Goal: Browse casually: Explore the website without a specific task or goal

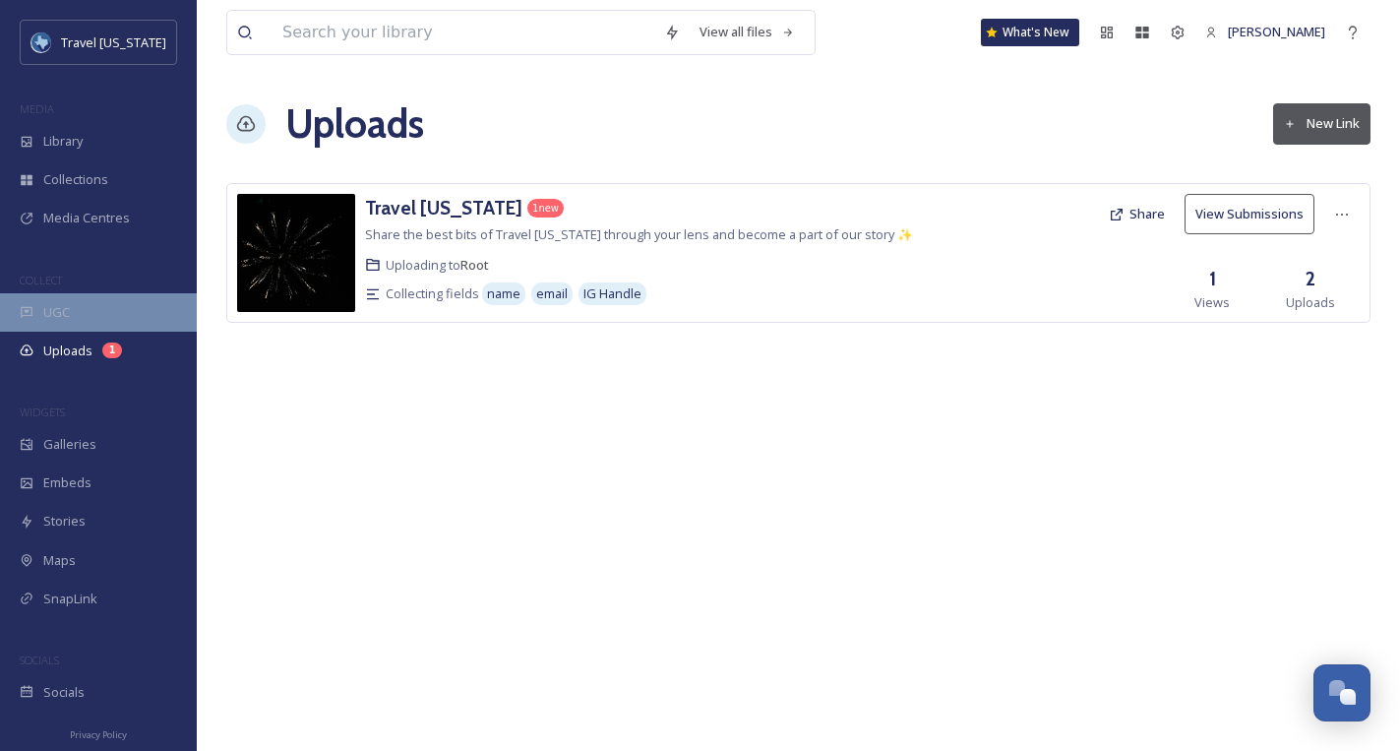
click at [69, 313] on div "UGC" at bounding box center [98, 312] width 197 height 38
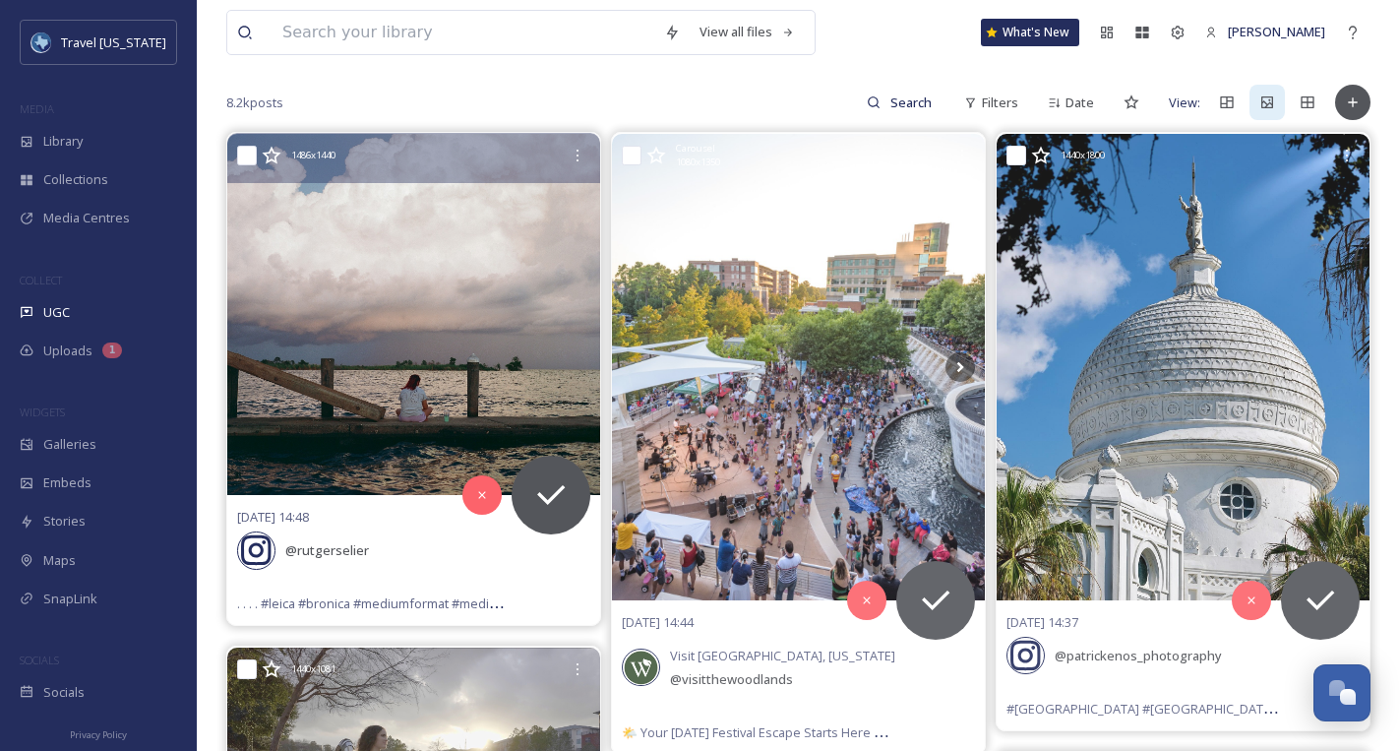
scroll to position [178, 0]
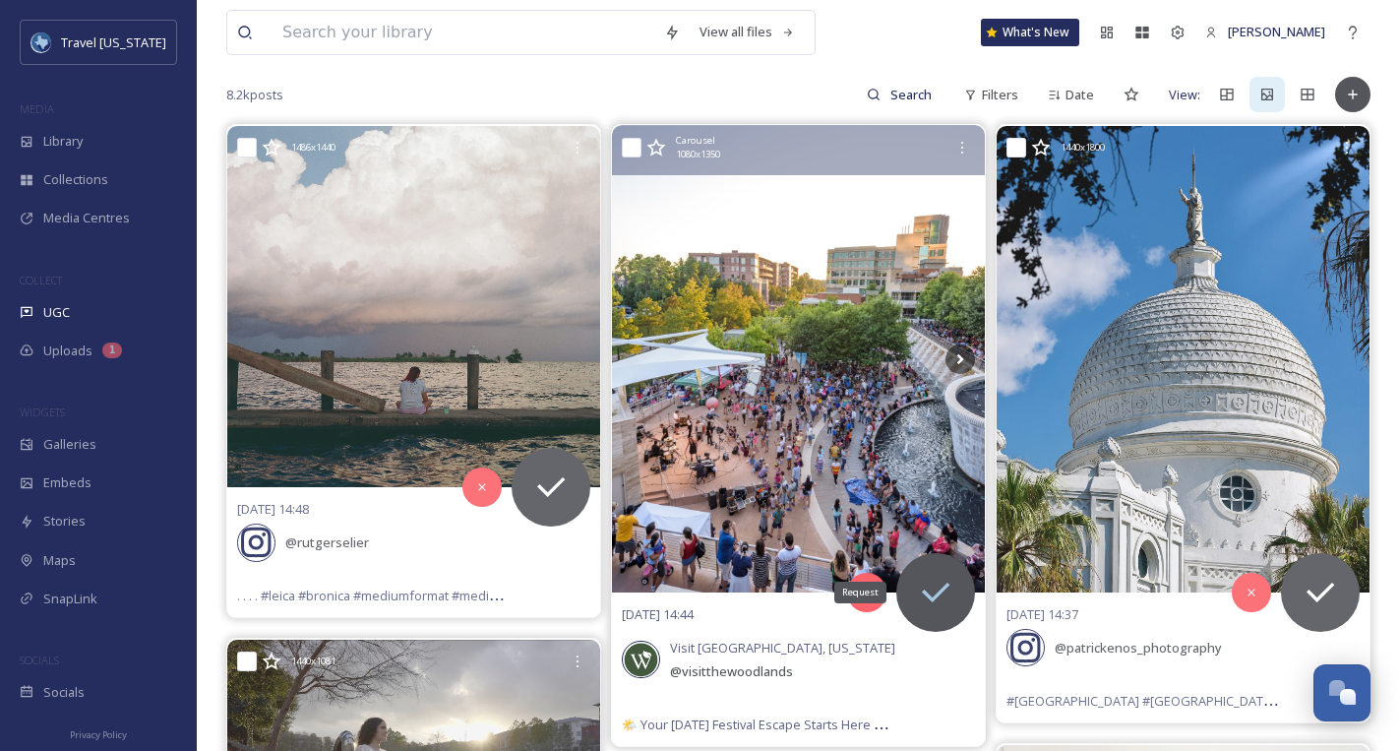
click at [927, 585] on icon at bounding box center [935, 592] width 39 height 39
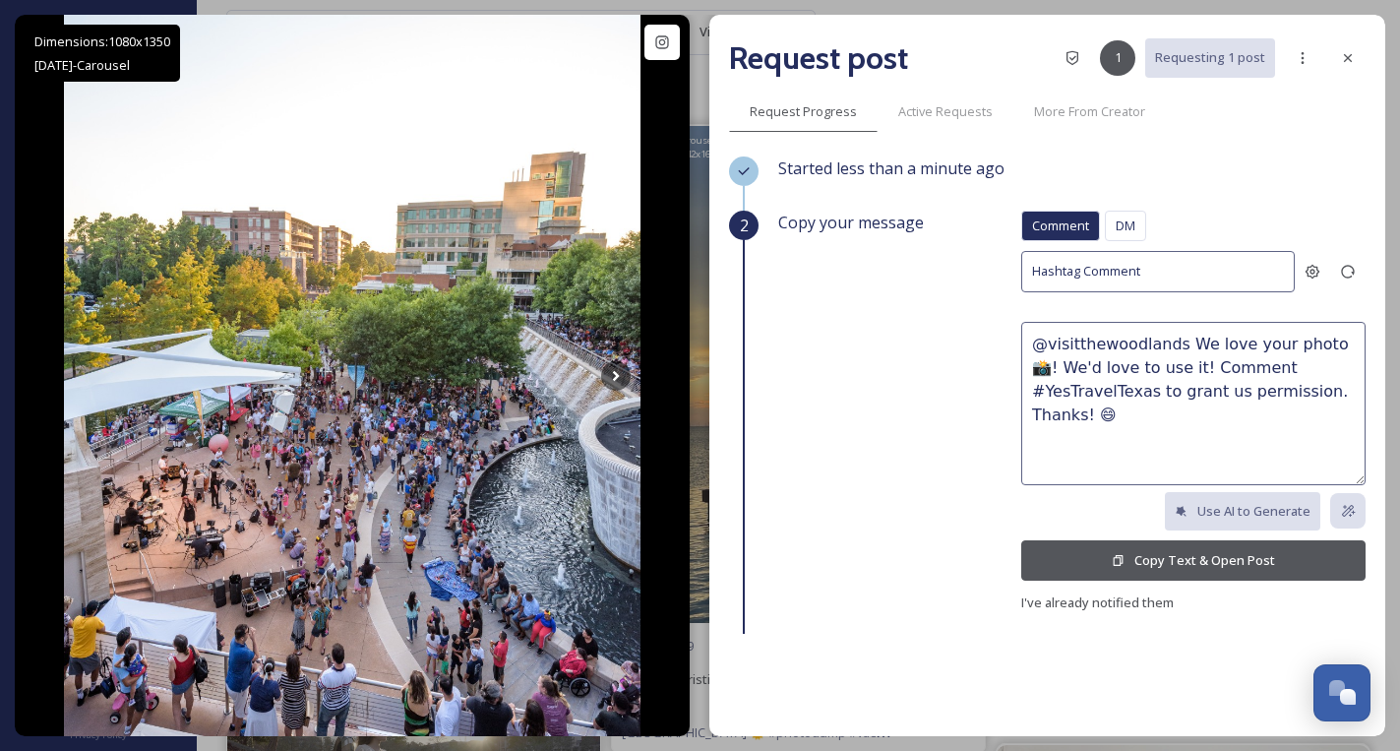
click at [1085, 565] on button "Copy Text & Open Post" at bounding box center [1193, 560] width 344 height 40
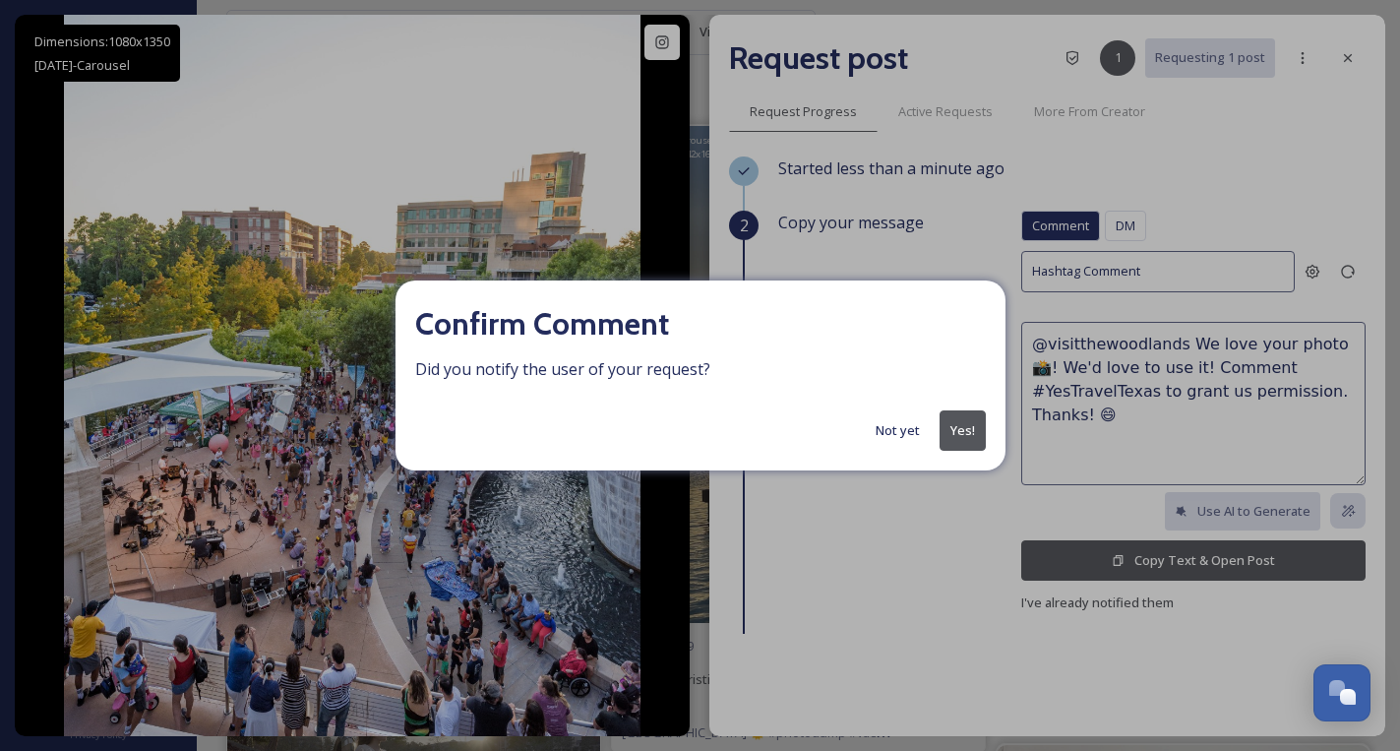
click at [959, 430] on button "Yes!" at bounding box center [963, 430] width 46 height 40
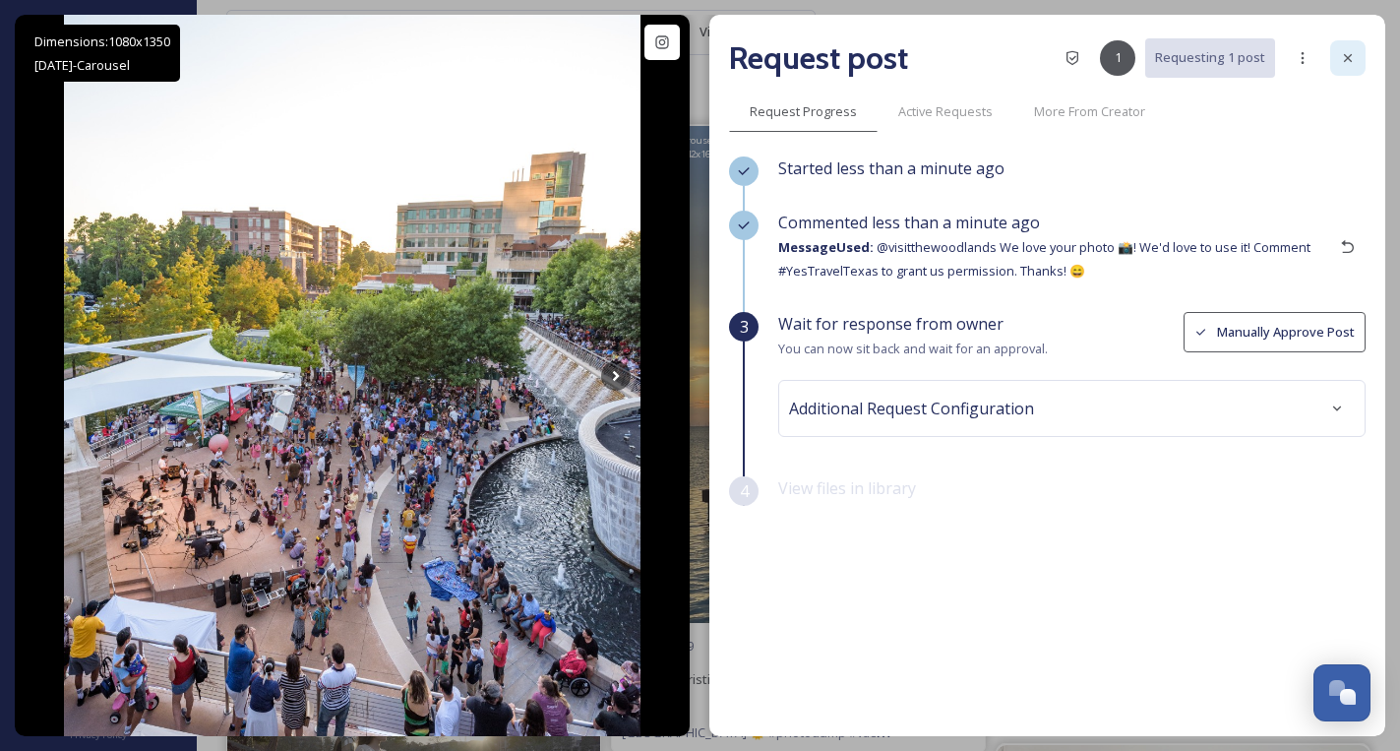
click at [1346, 65] on icon at bounding box center [1348, 58] width 16 height 16
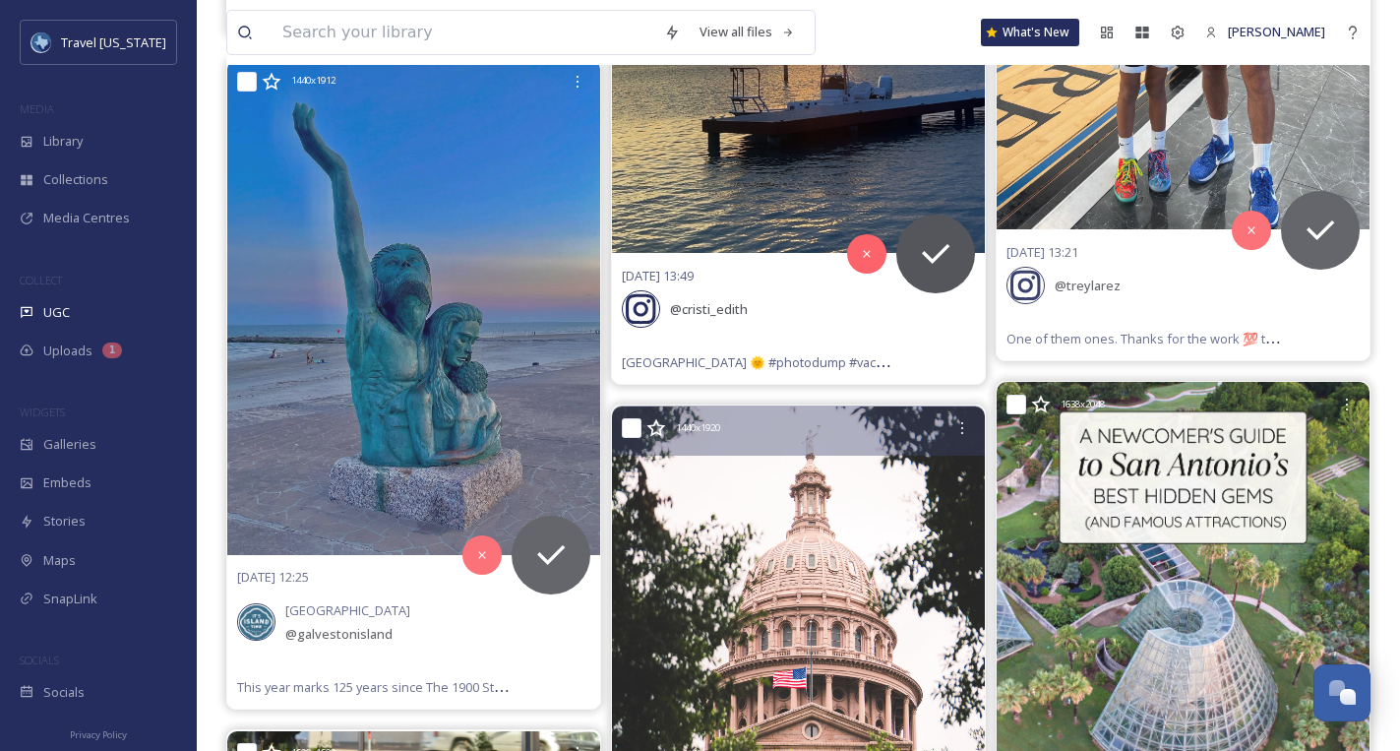
scroll to position [1191, 0]
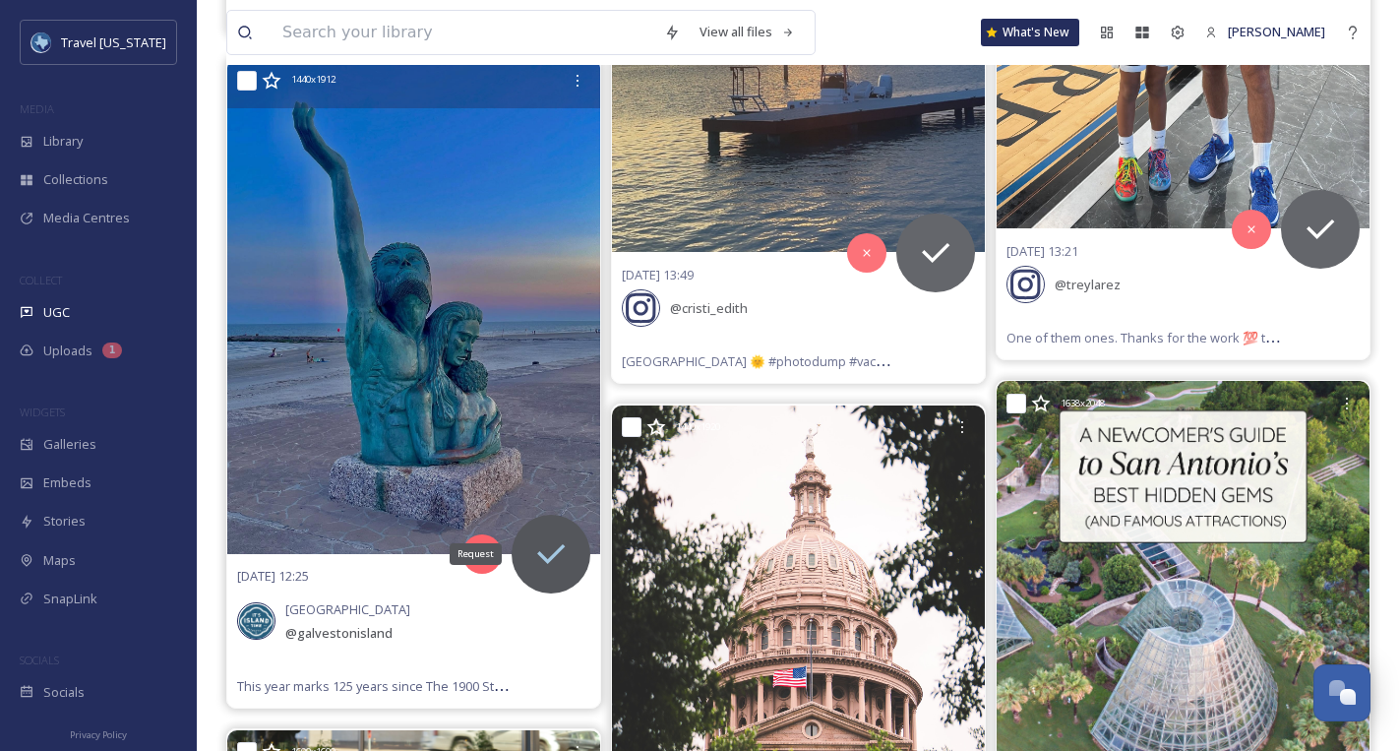
click at [566, 547] on icon at bounding box center [550, 553] width 39 height 39
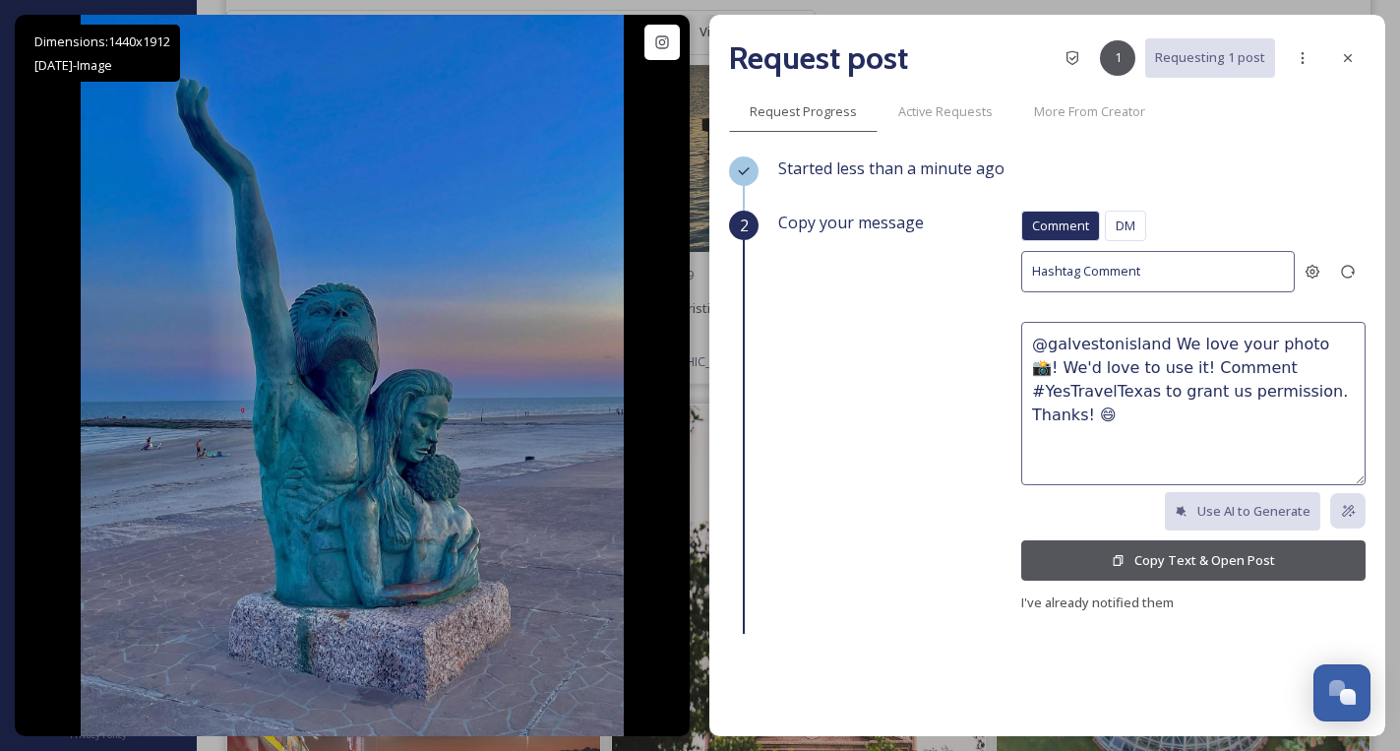
click at [1087, 564] on button "Copy Text & Open Post" at bounding box center [1193, 560] width 344 height 40
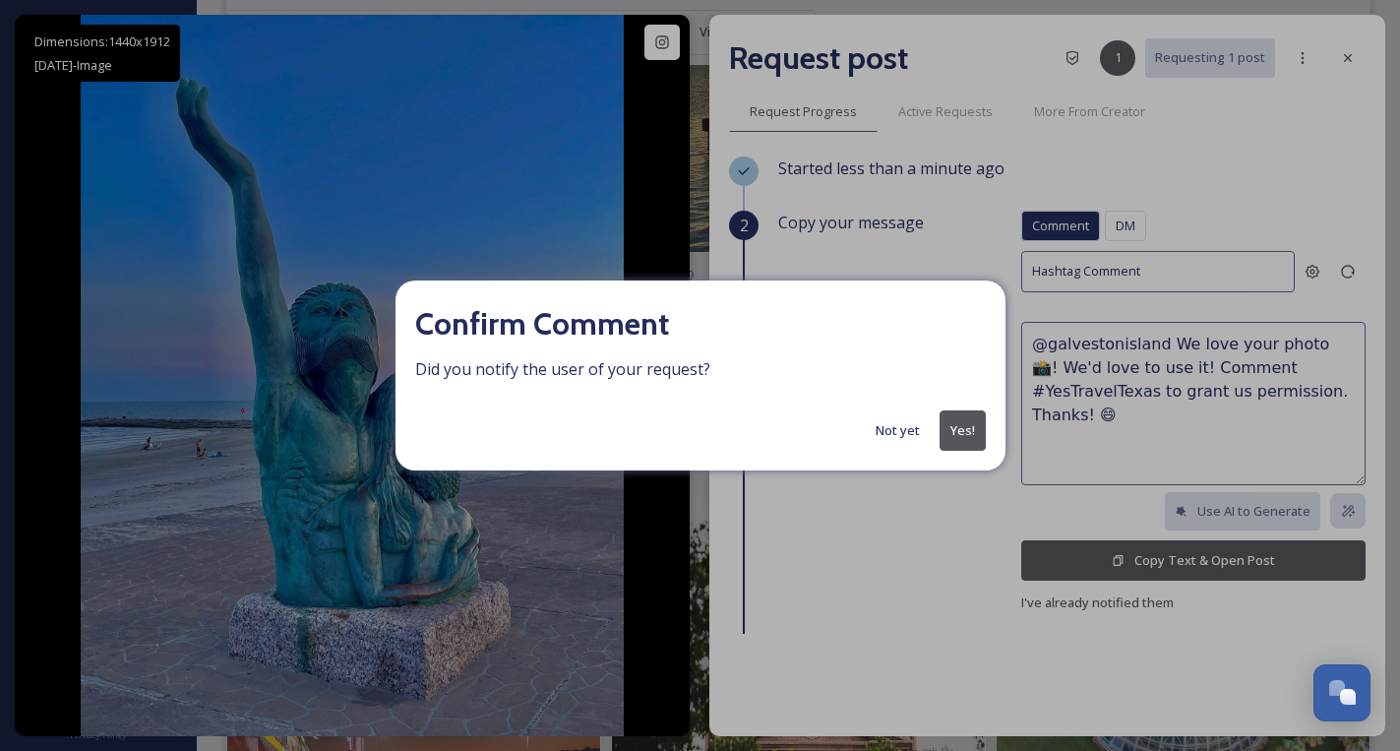
click at [950, 428] on button "Yes!" at bounding box center [963, 430] width 46 height 40
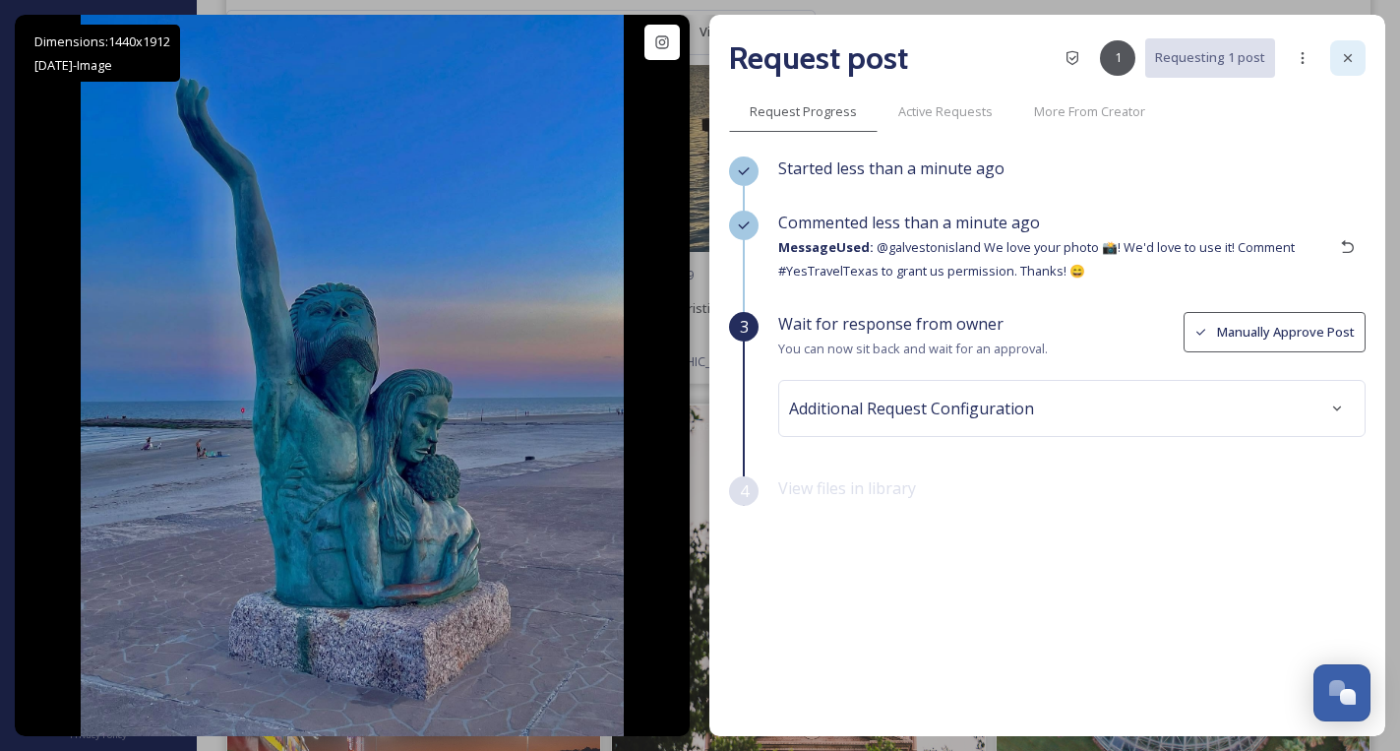
click at [1344, 59] on icon at bounding box center [1348, 58] width 16 height 16
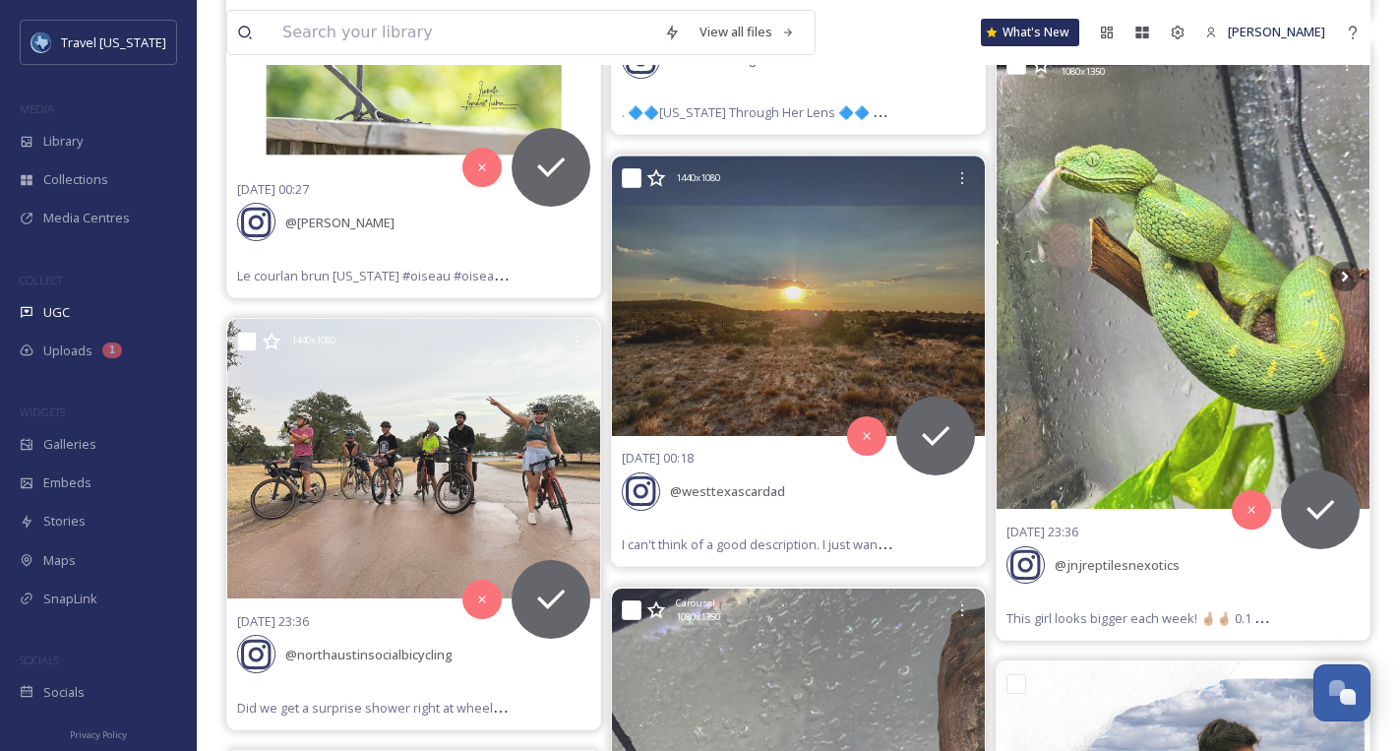
scroll to position [3333, 0]
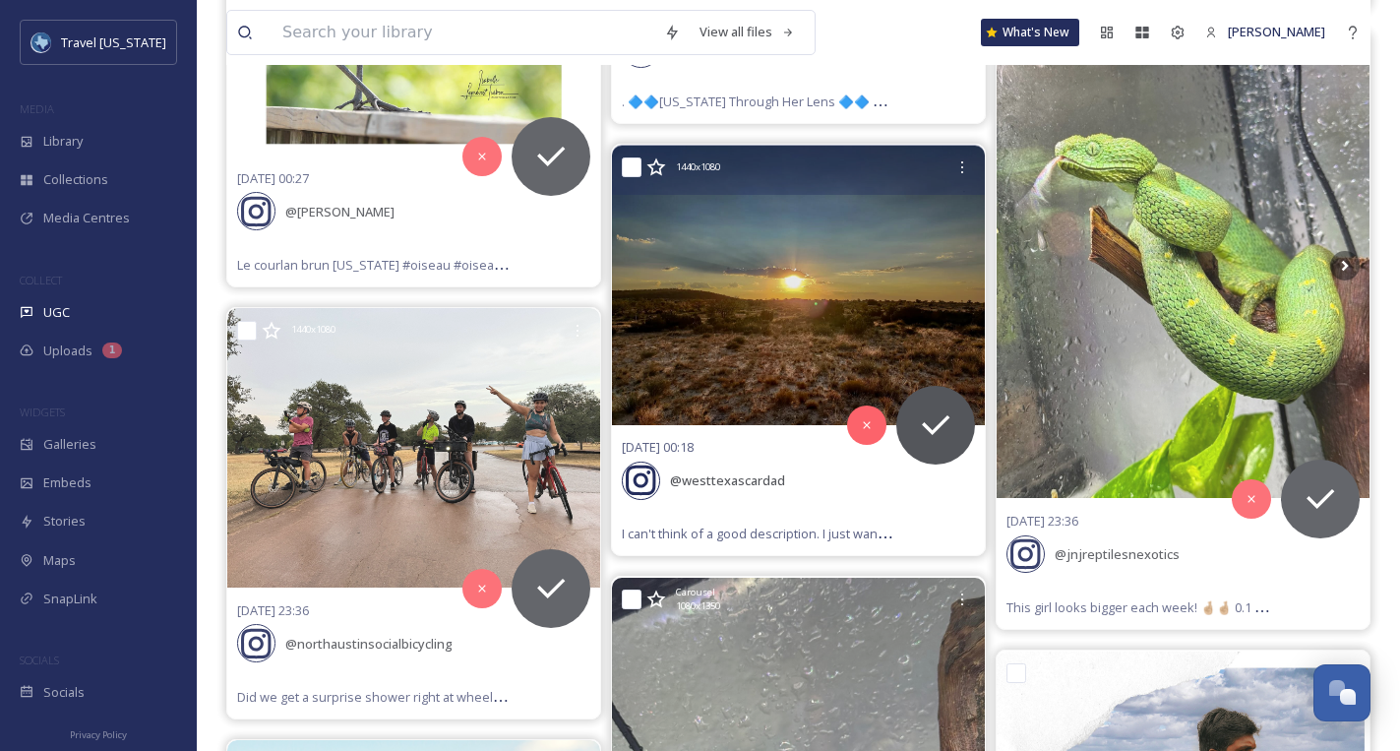
drag, startPoint x: 869, startPoint y: 490, endPoint x: 890, endPoint y: 499, distance: 23.4
click at [890, 499] on div "[DATE] 00:18 @ westtexascardad I can't think of a good description. I just want…" at bounding box center [798, 490] width 373 height 130
click at [811, 475] on div "@ westtexascardad" at bounding box center [798, 479] width 353 height 43
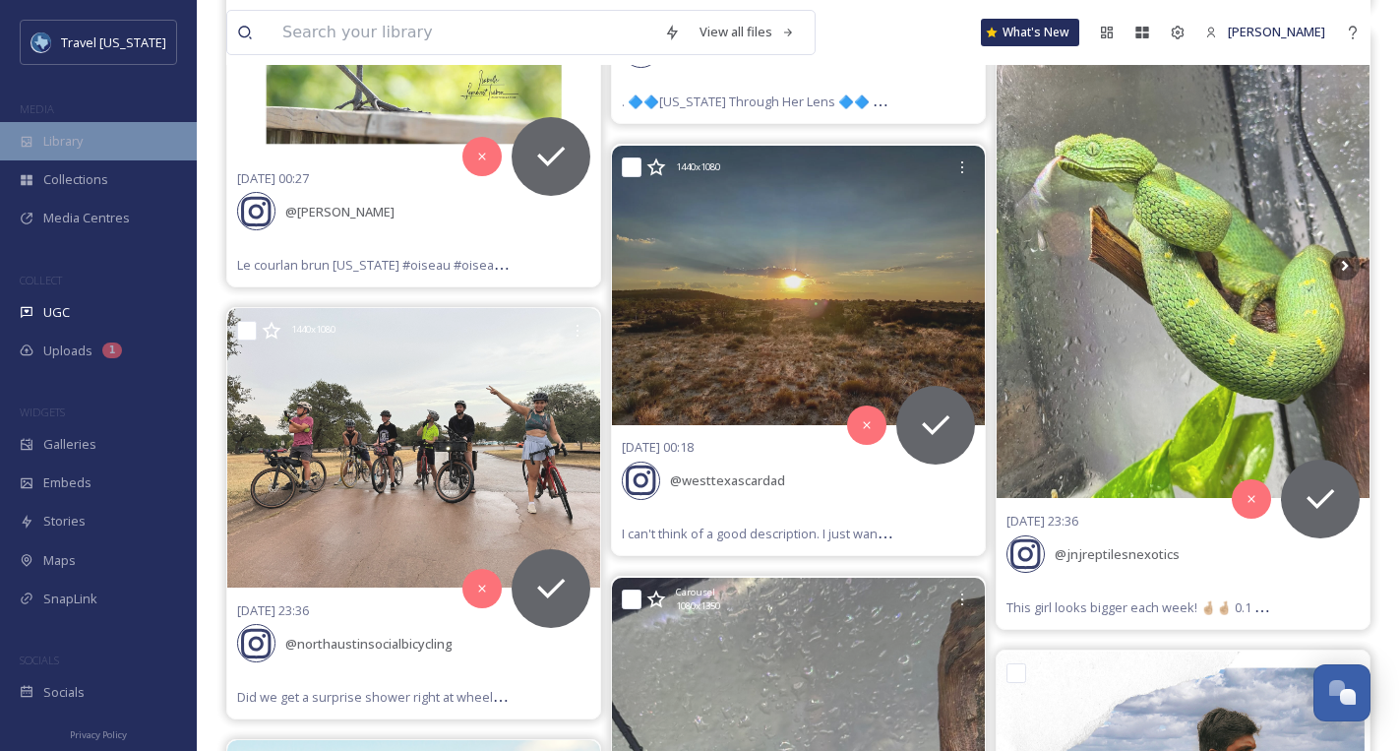
click at [49, 138] on span "Library" at bounding box center [62, 141] width 39 height 19
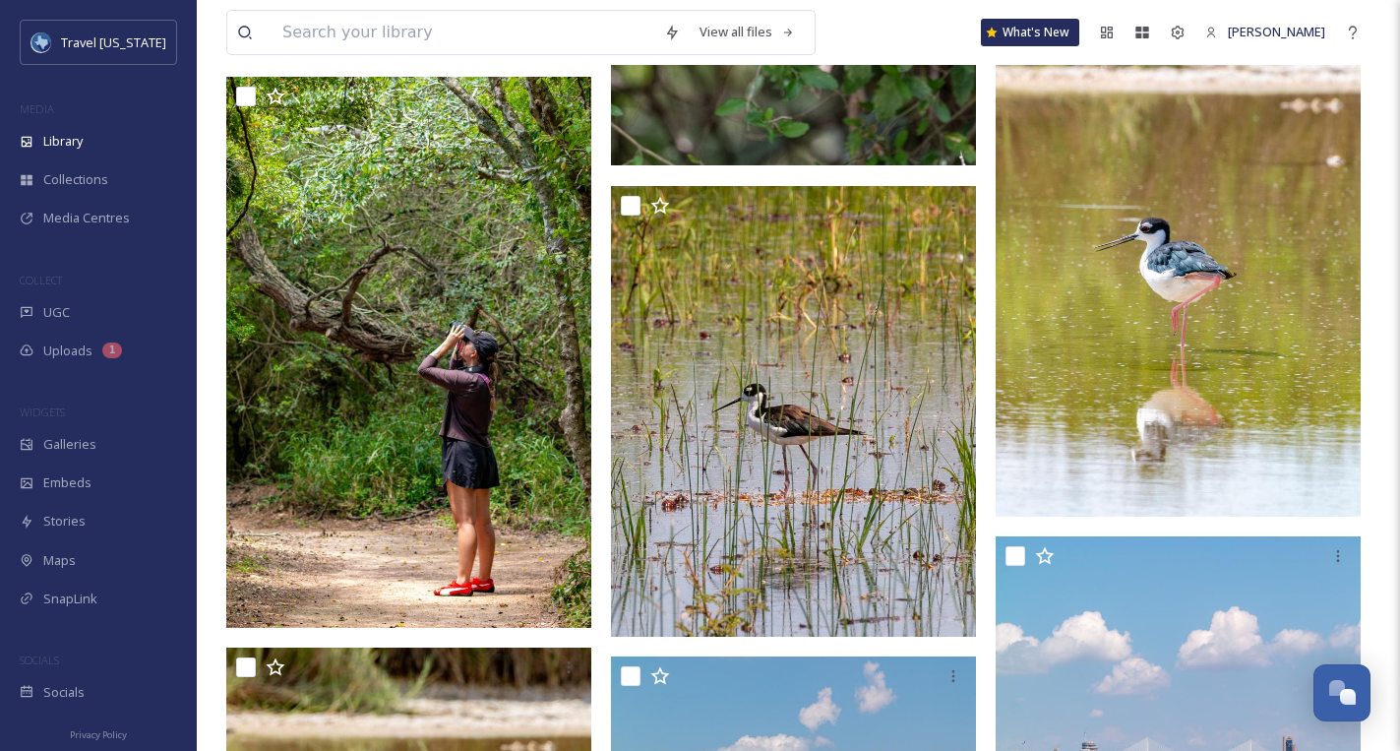
scroll to position [1483, 0]
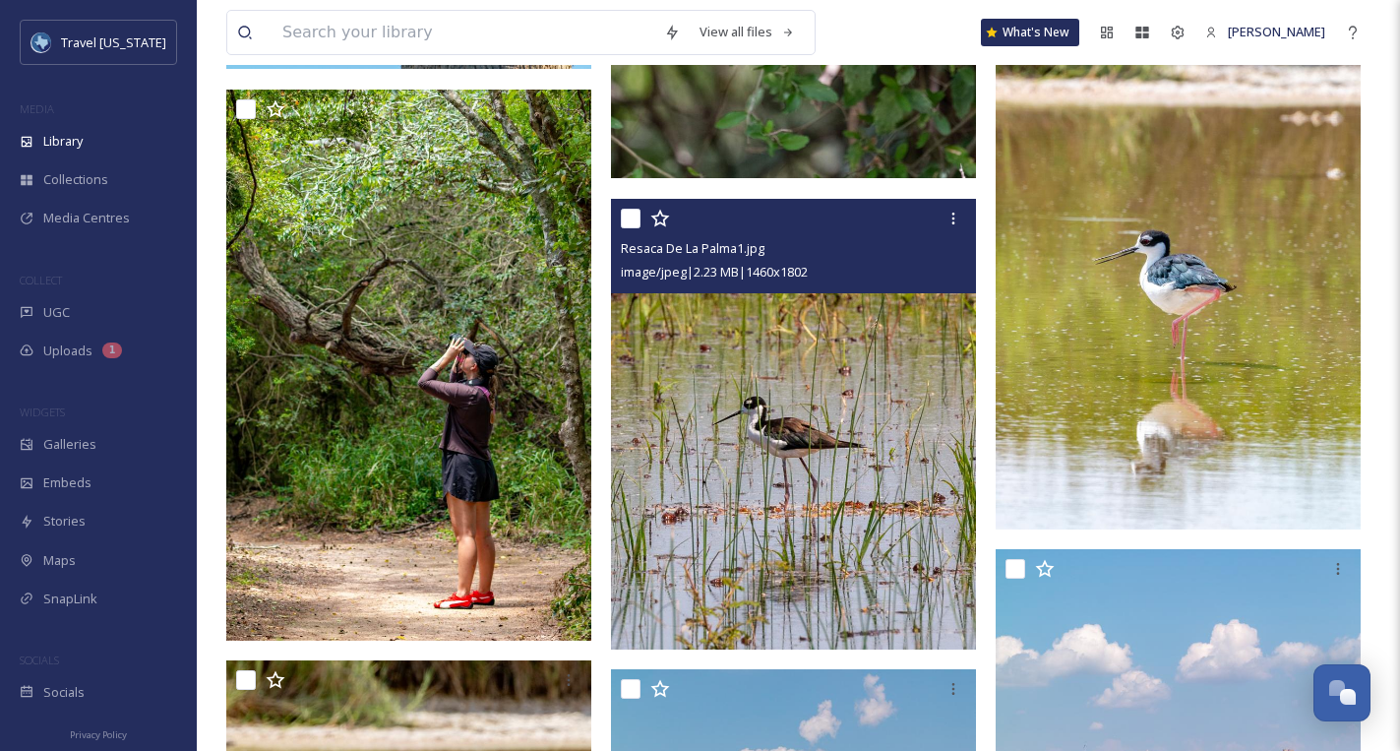
click at [728, 296] on img at bounding box center [793, 424] width 365 height 451
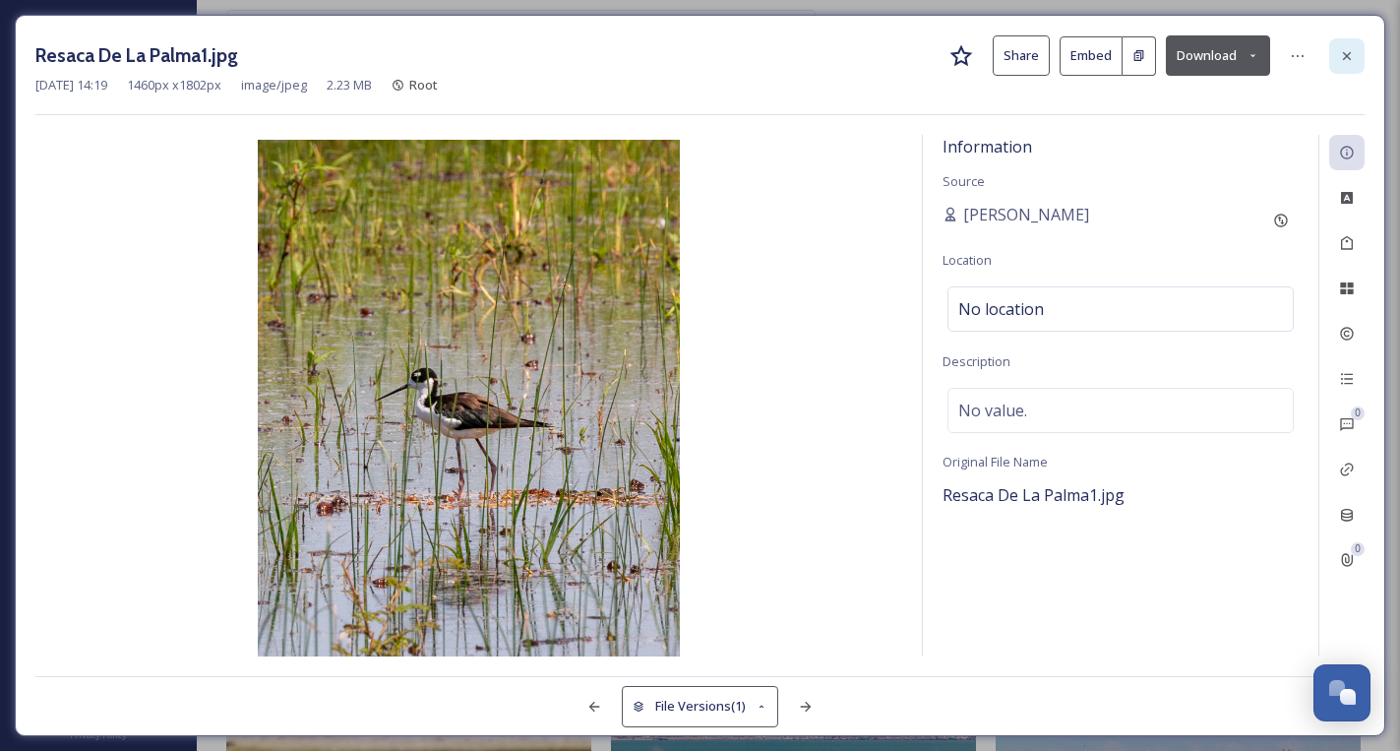
click at [1353, 57] on icon at bounding box center [1347, 56] width 16 height 16
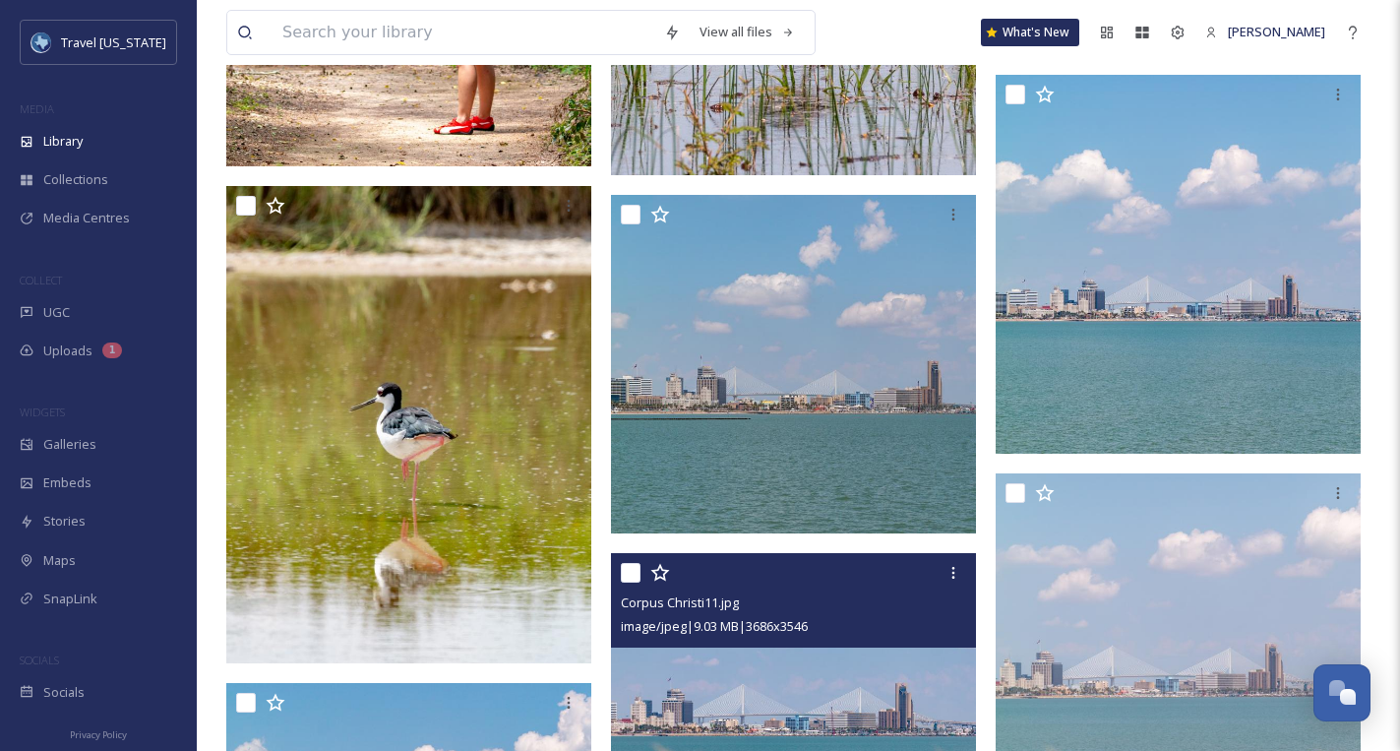
scroll to position [1896, 0]
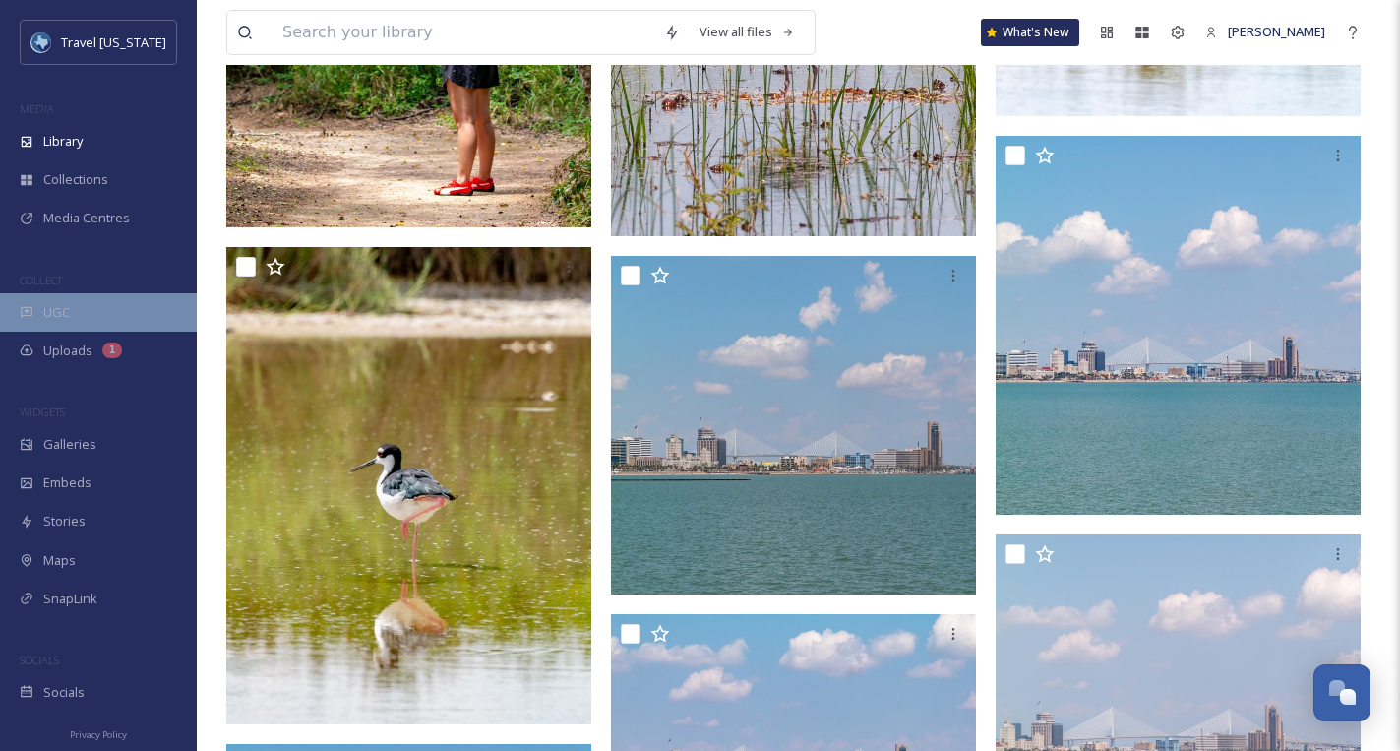
click at [81, 310] on div "UGC" at bounding box center [98, 312] width 197 height 38
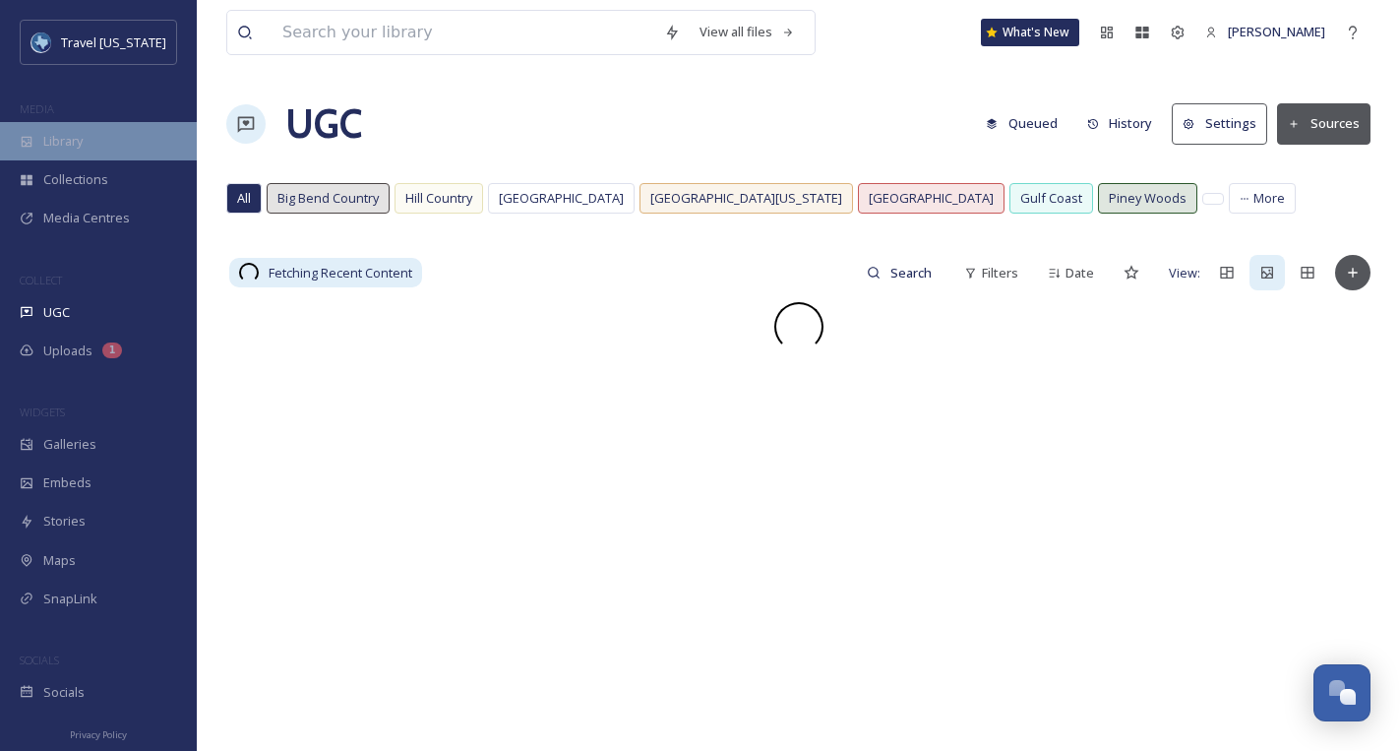
click at [92, 144] on div "Library" at bounding box center [98, 141] width 197 height 38
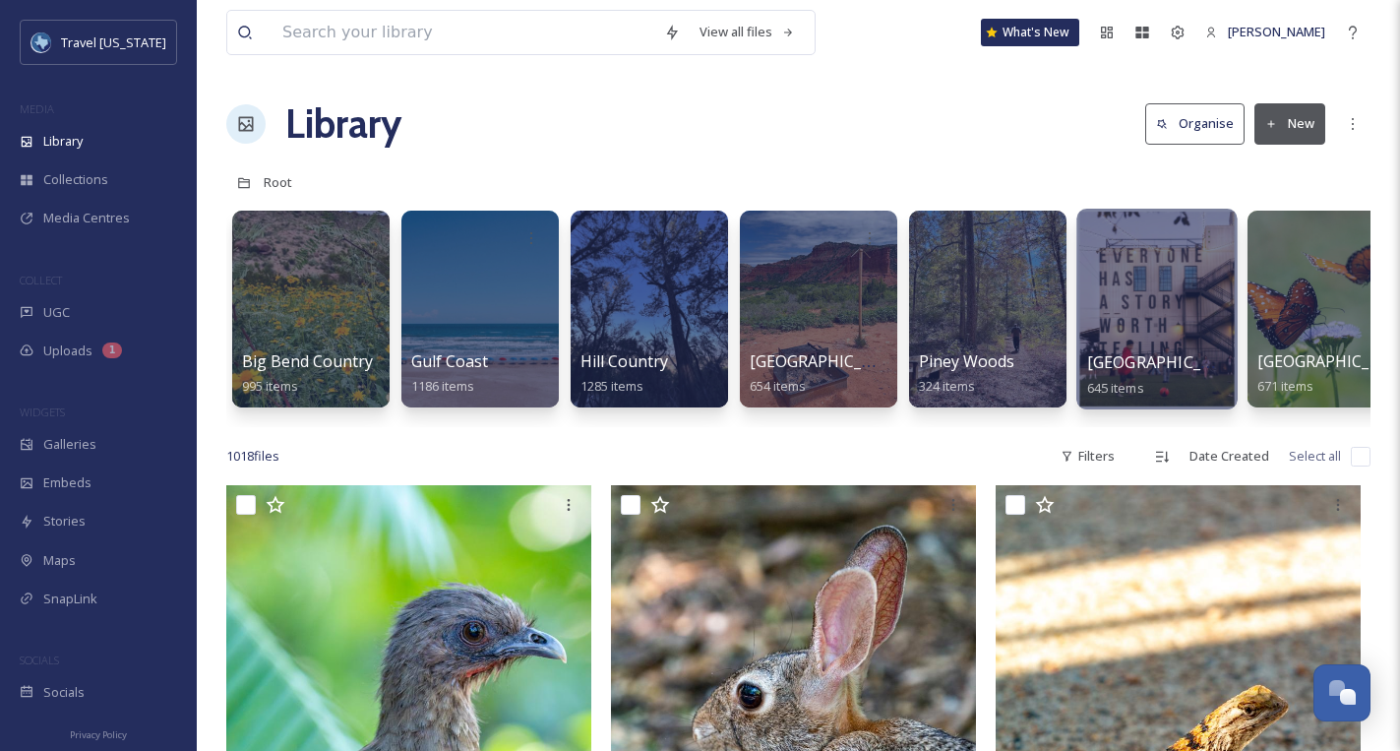
click at [1127, 272] on div at bounding box center [1156, 309] width 160 height 201
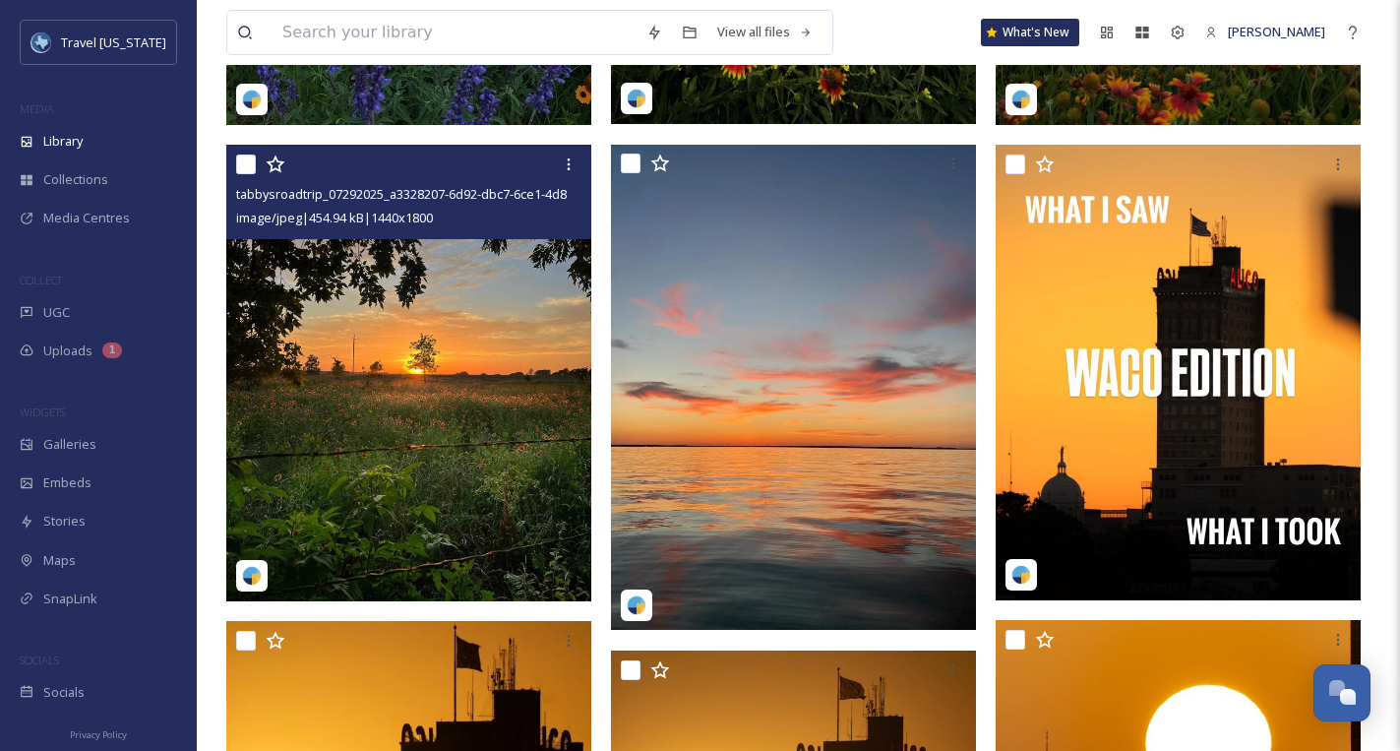
scroll to position [658, 0]
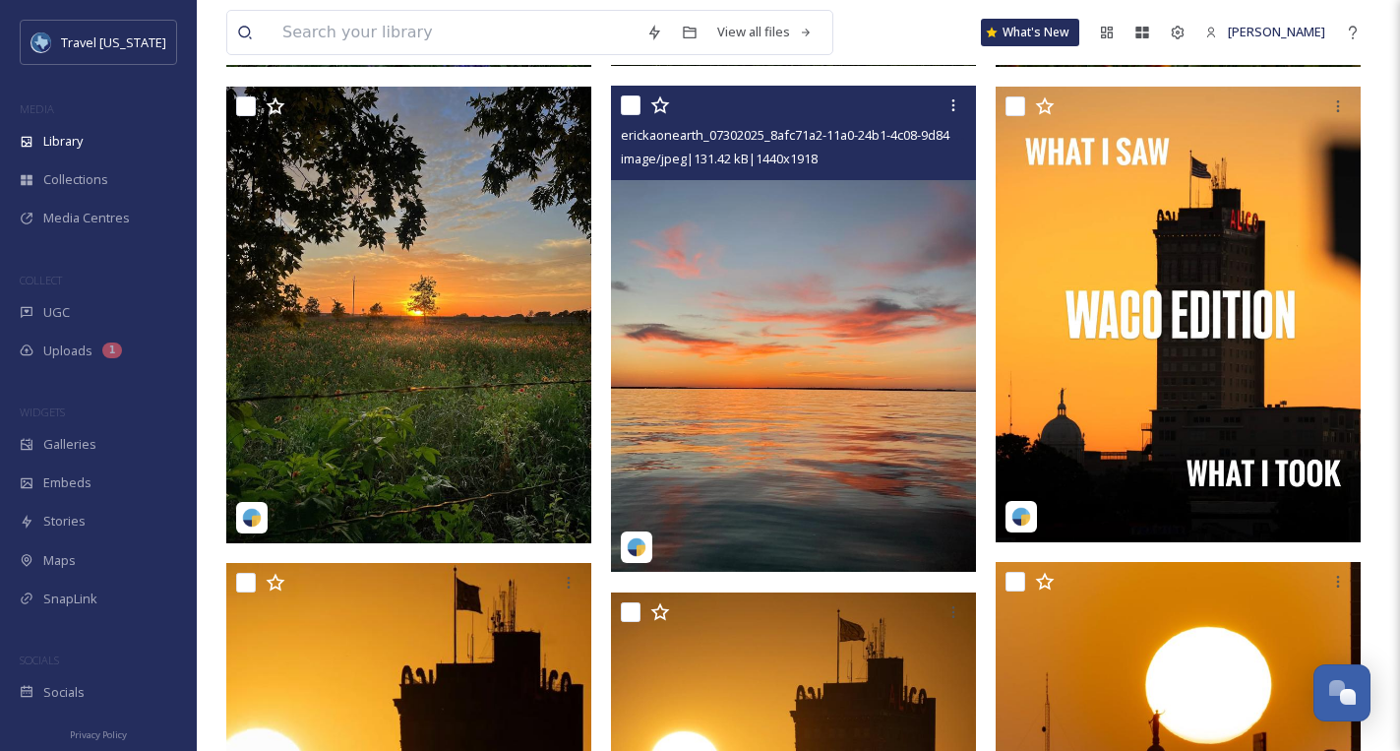
click at [787, 296] on img at bounding box center [793, 330] width 365 height 486
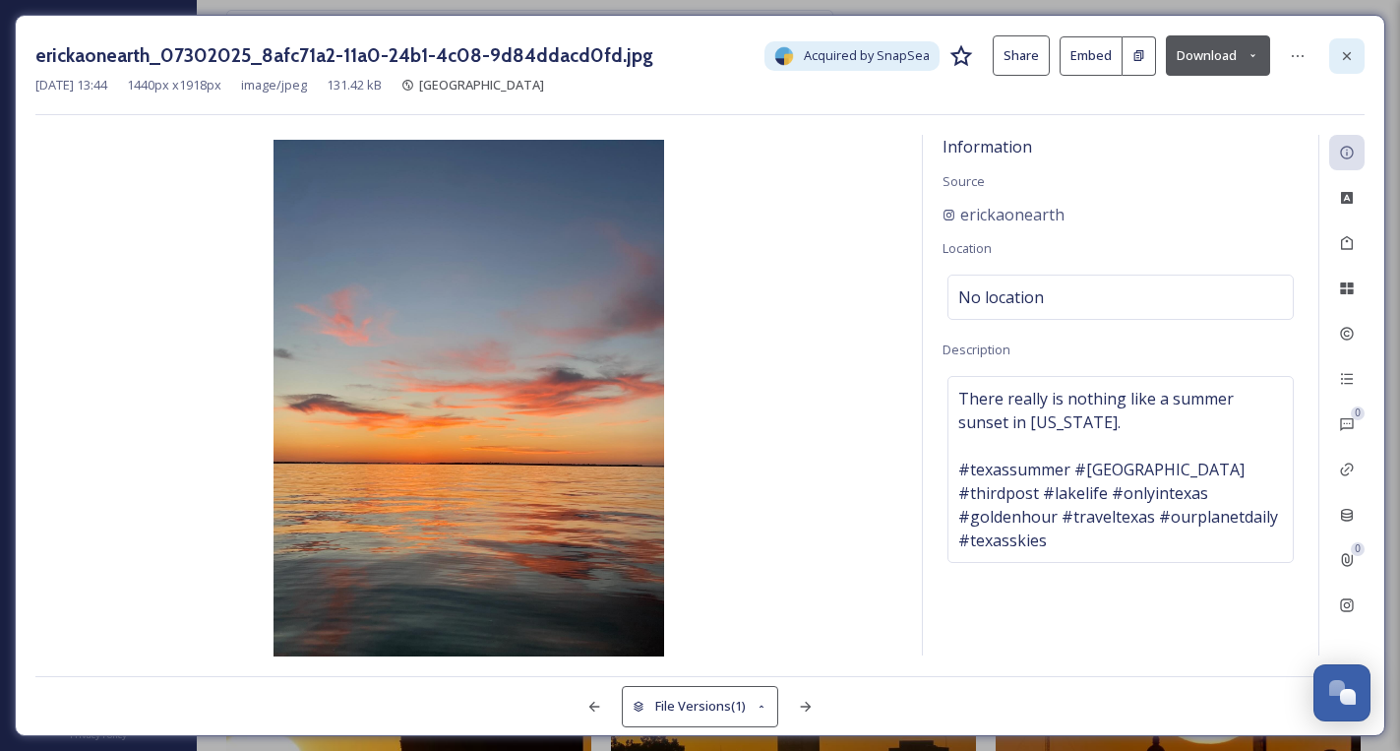
click at [1343, 64] on div at bounding box center [1346, 55] width 35 height 35
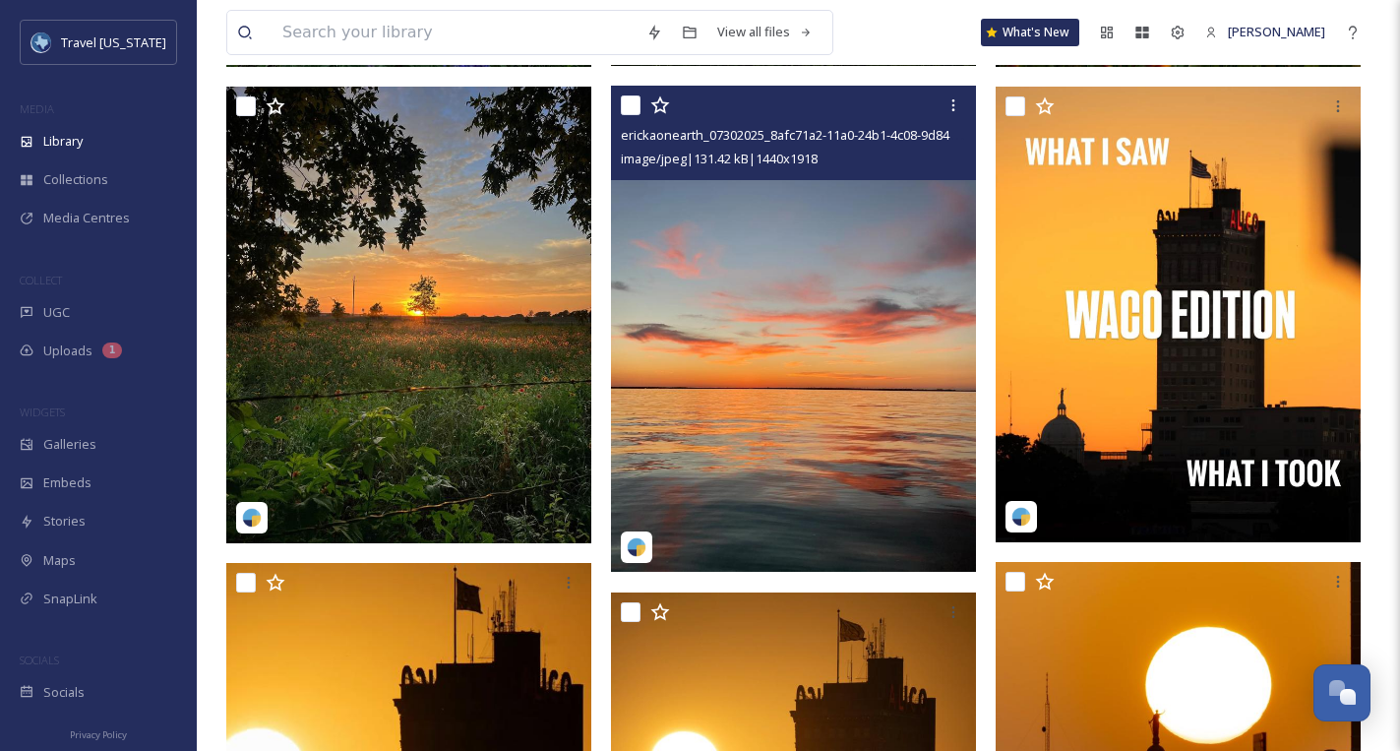
click at [796, 299] on img at bounding box center [793, 330] width 365 height 486
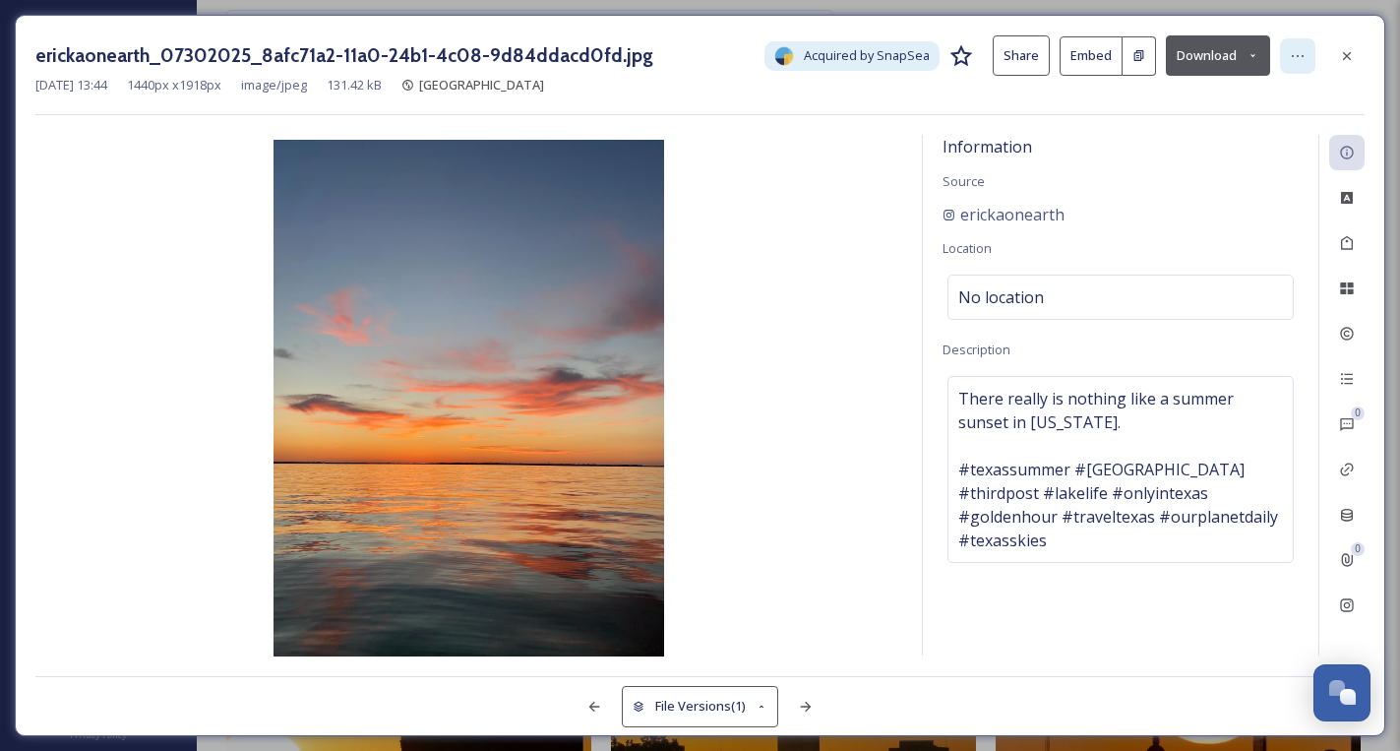
click at [1302, 55] on icon at bounding box center [1298, 56] width 12 height 2
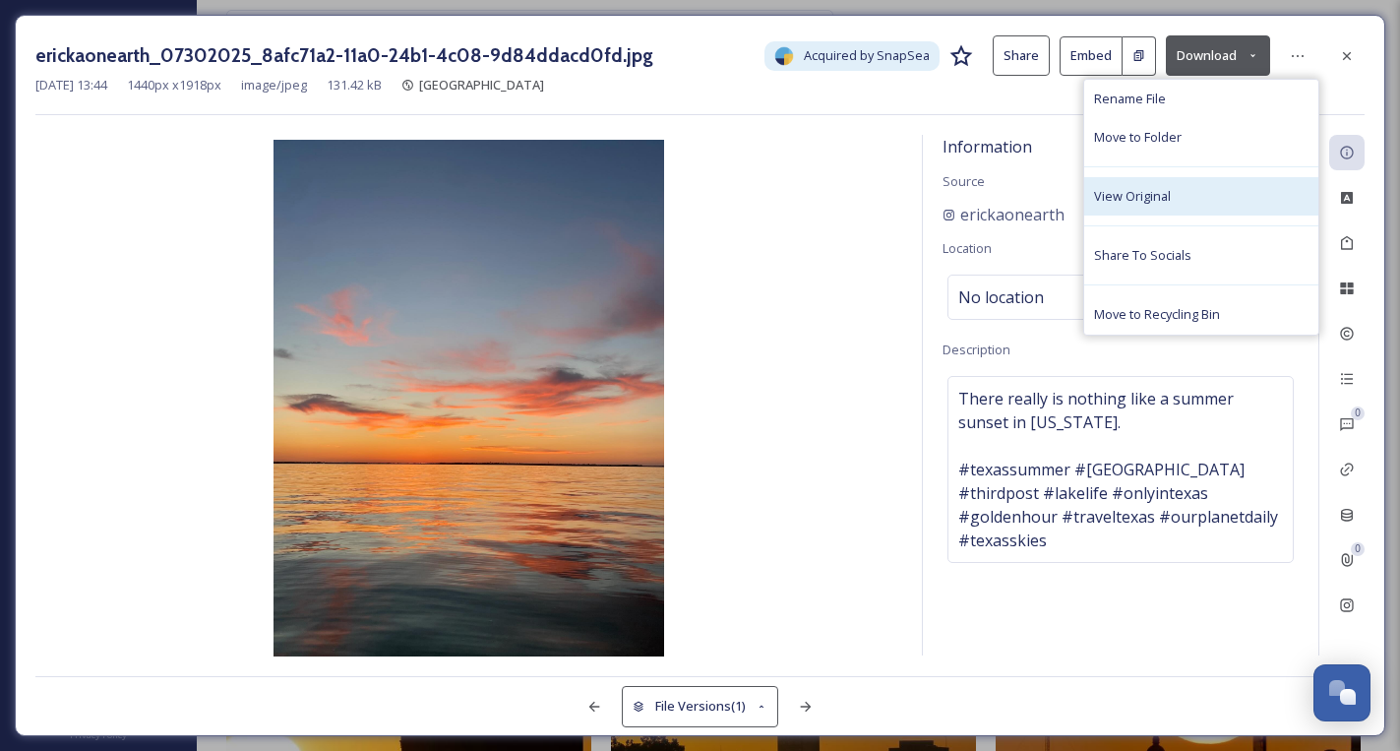
click at [1139, 199] on span "View Original" at bounding box center [1132, 196] width 77 height 19
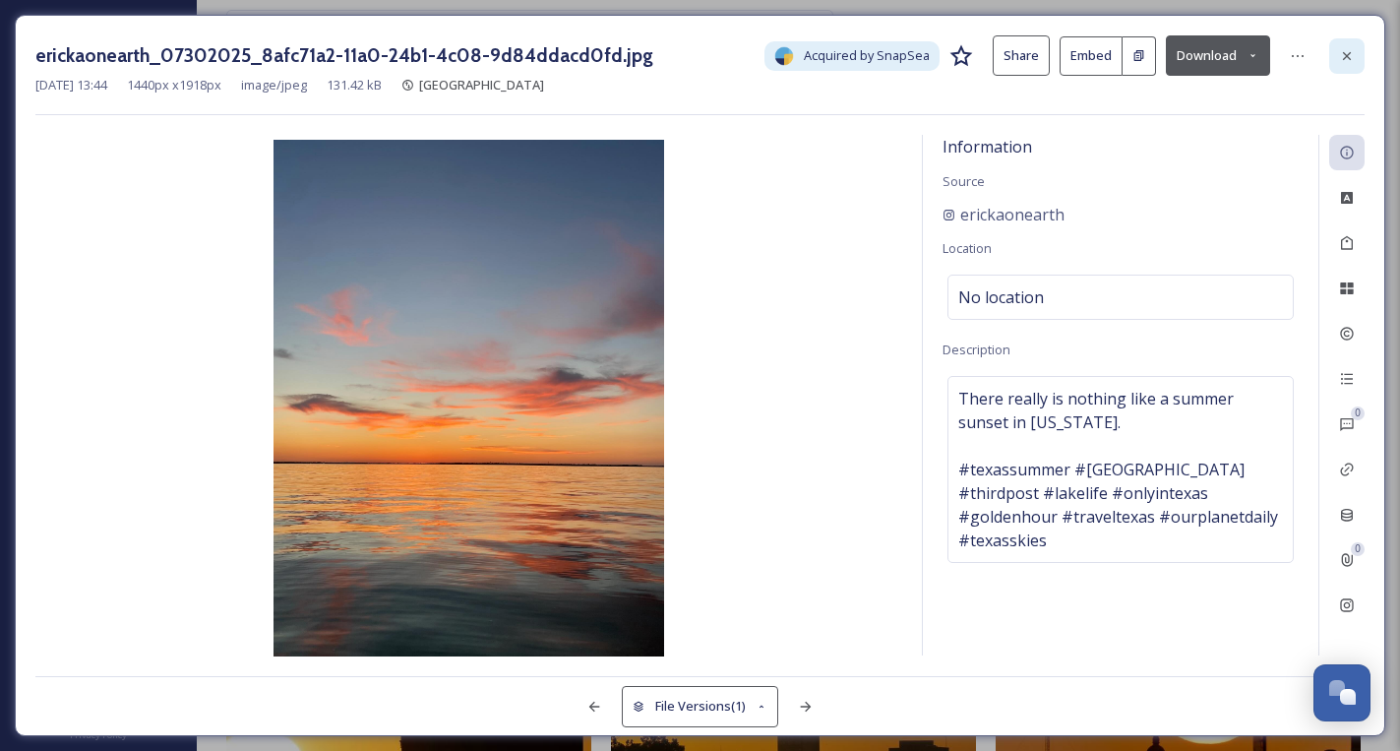
click at [1340, 49] on icon at bounding box center [1347, 56] width 16 height 16
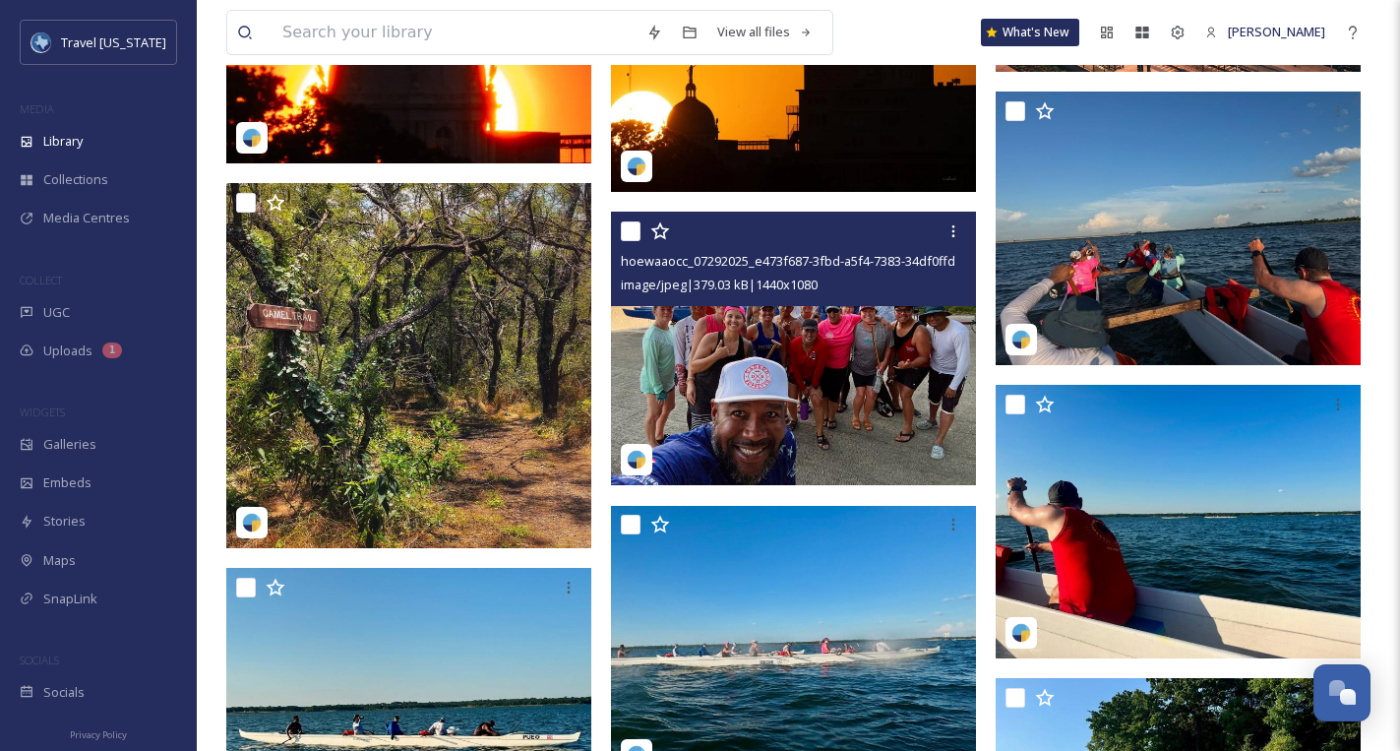
scroll to position [2473, 0]
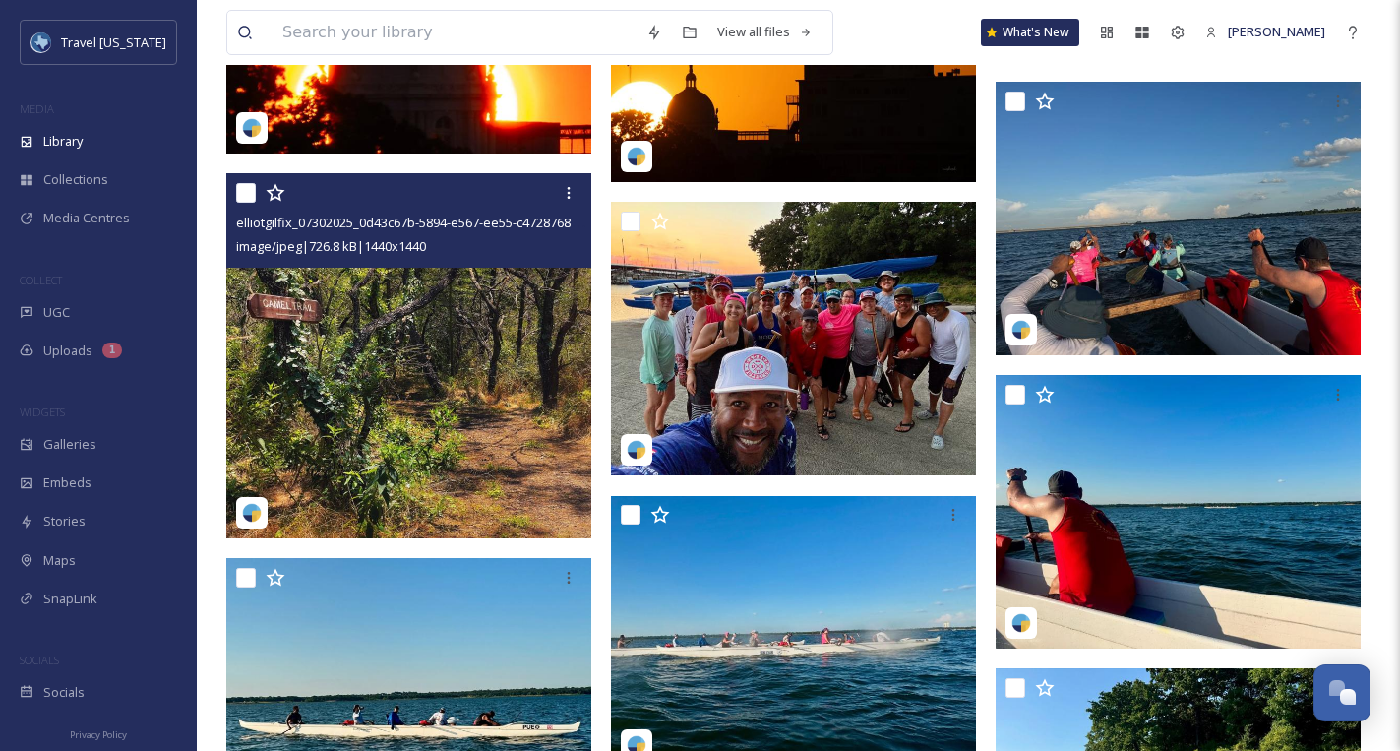
click at [427, 313] on img at bounding box center [408, 355] width 365 height 365
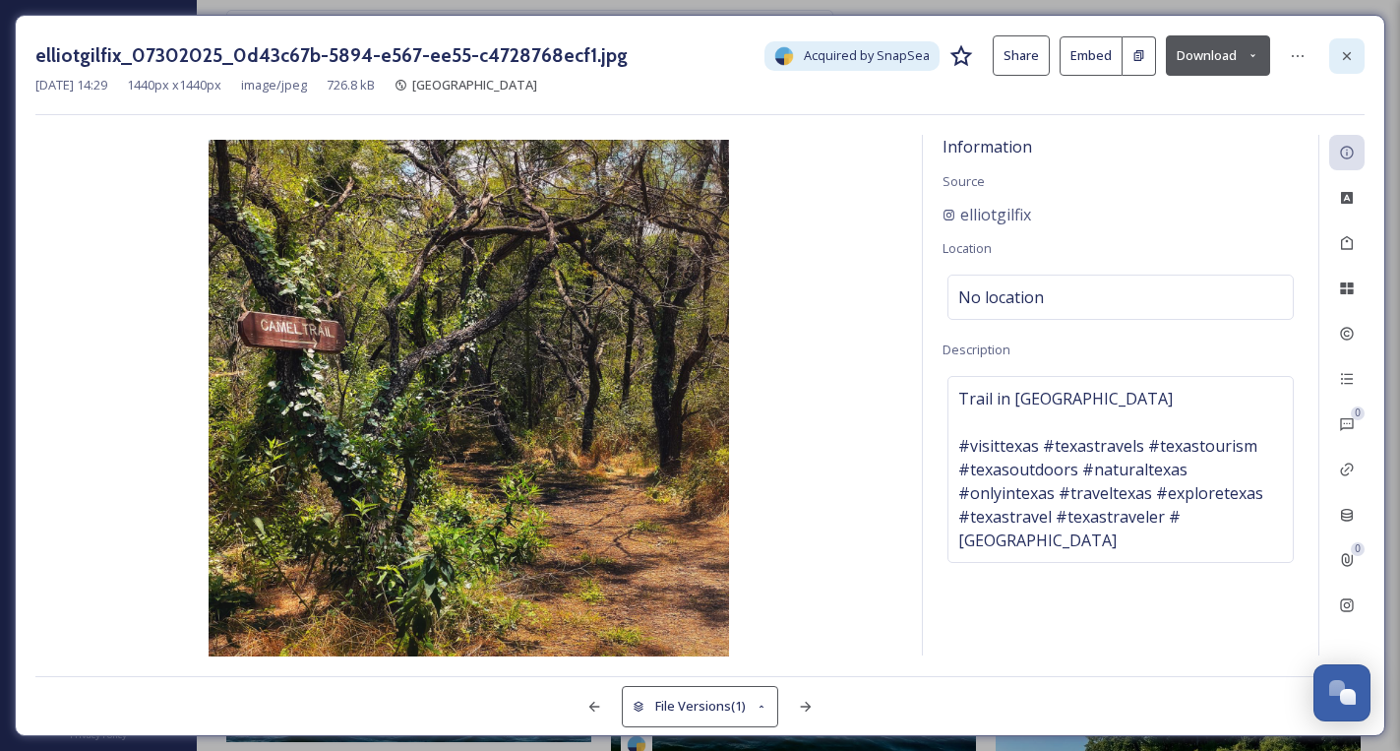
click at [1351, 48] on icon at bounding box center [1347, 56] width 16 height 16
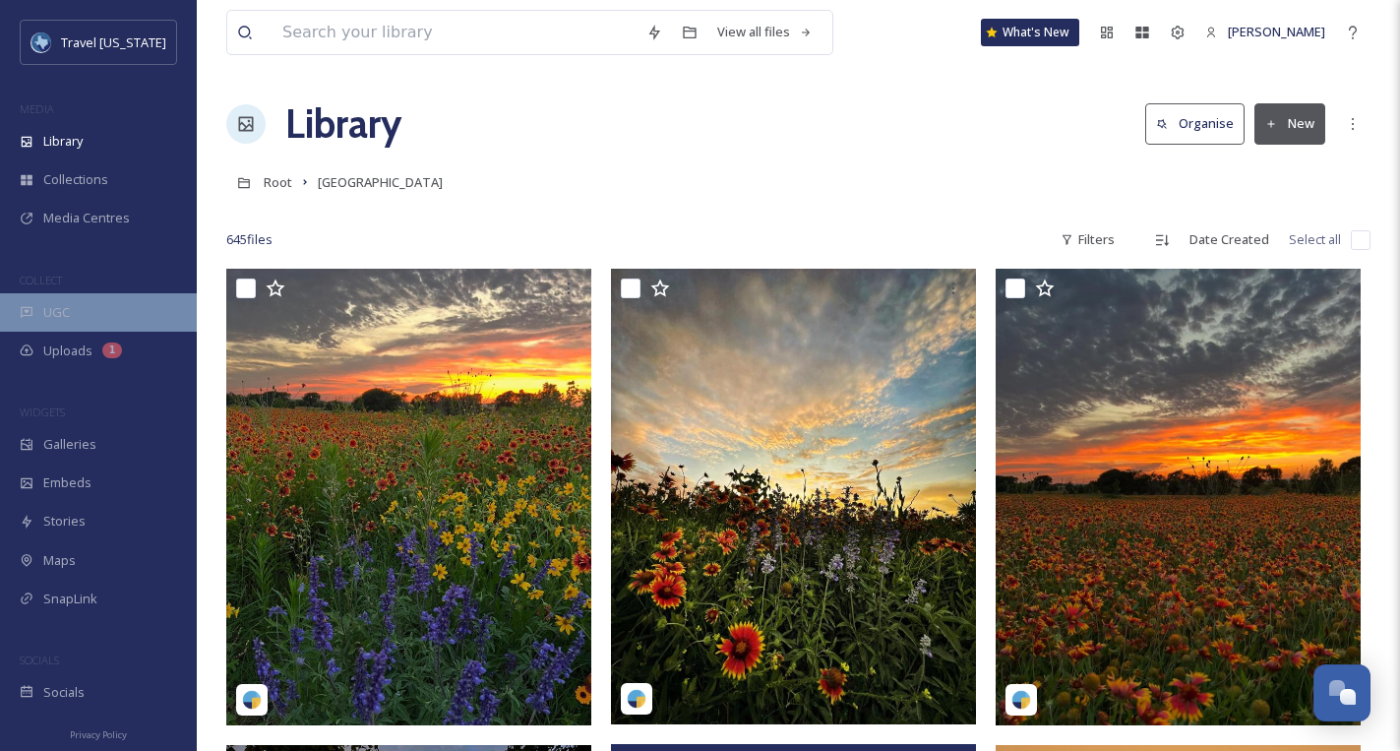
click at [63, 322] on div "UGC" at bounding box center [98, 312] width 197 height 38
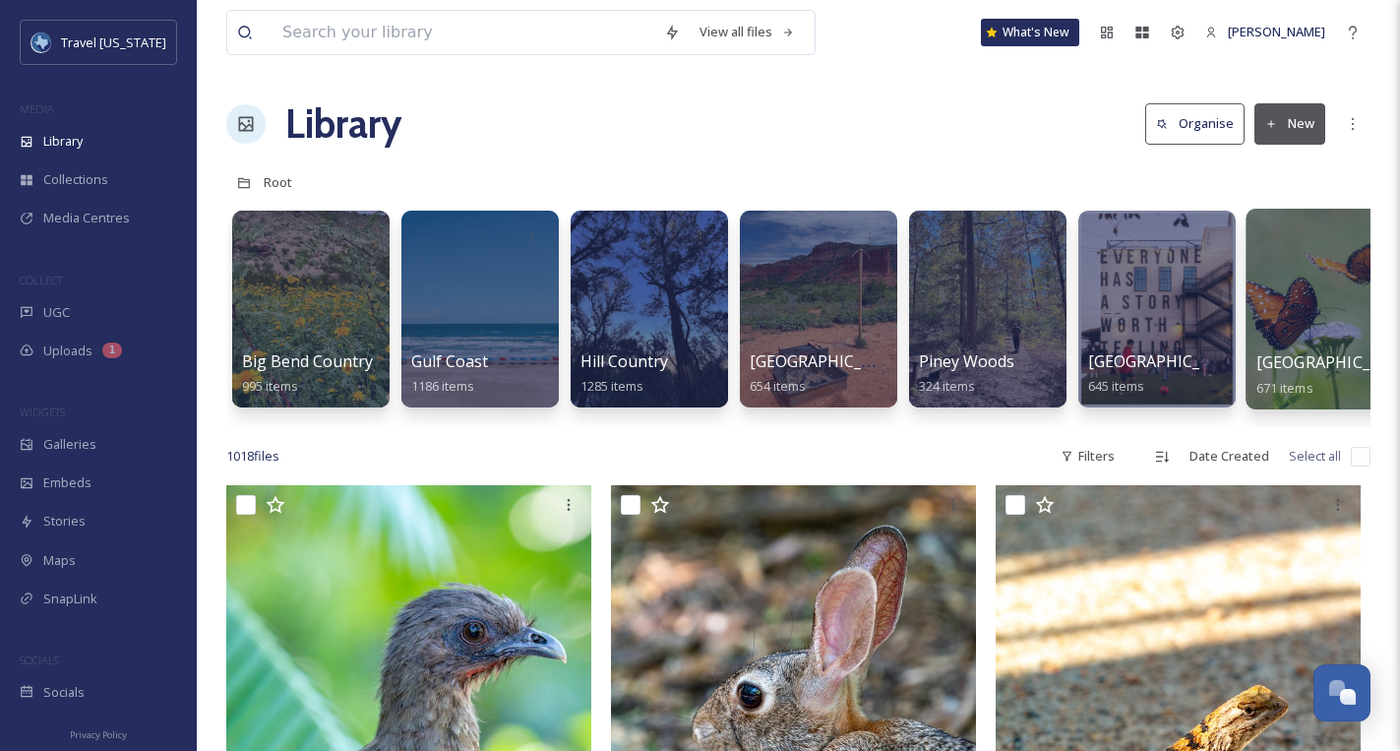
click at [1290, 292] on div at bounding box center [1326, 309] width 160 height 201
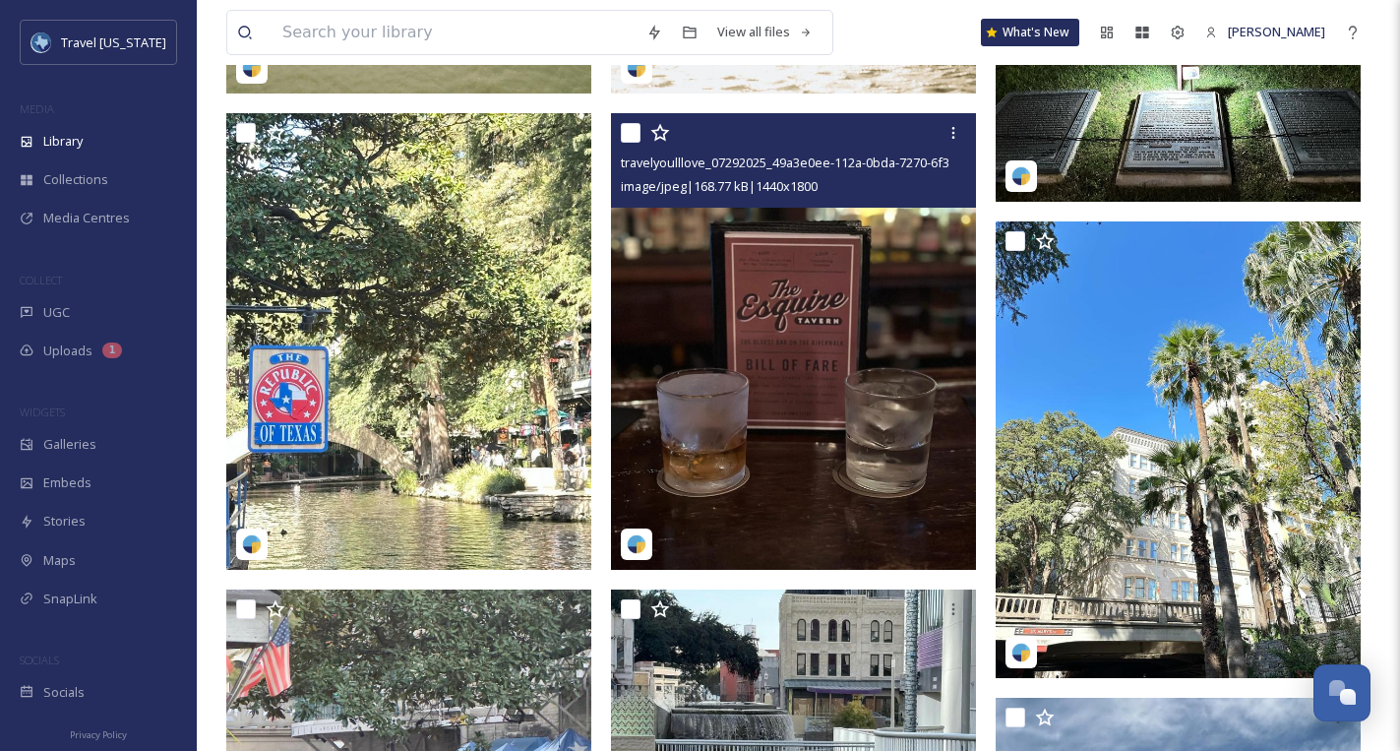
scroll to position [11940, 0]
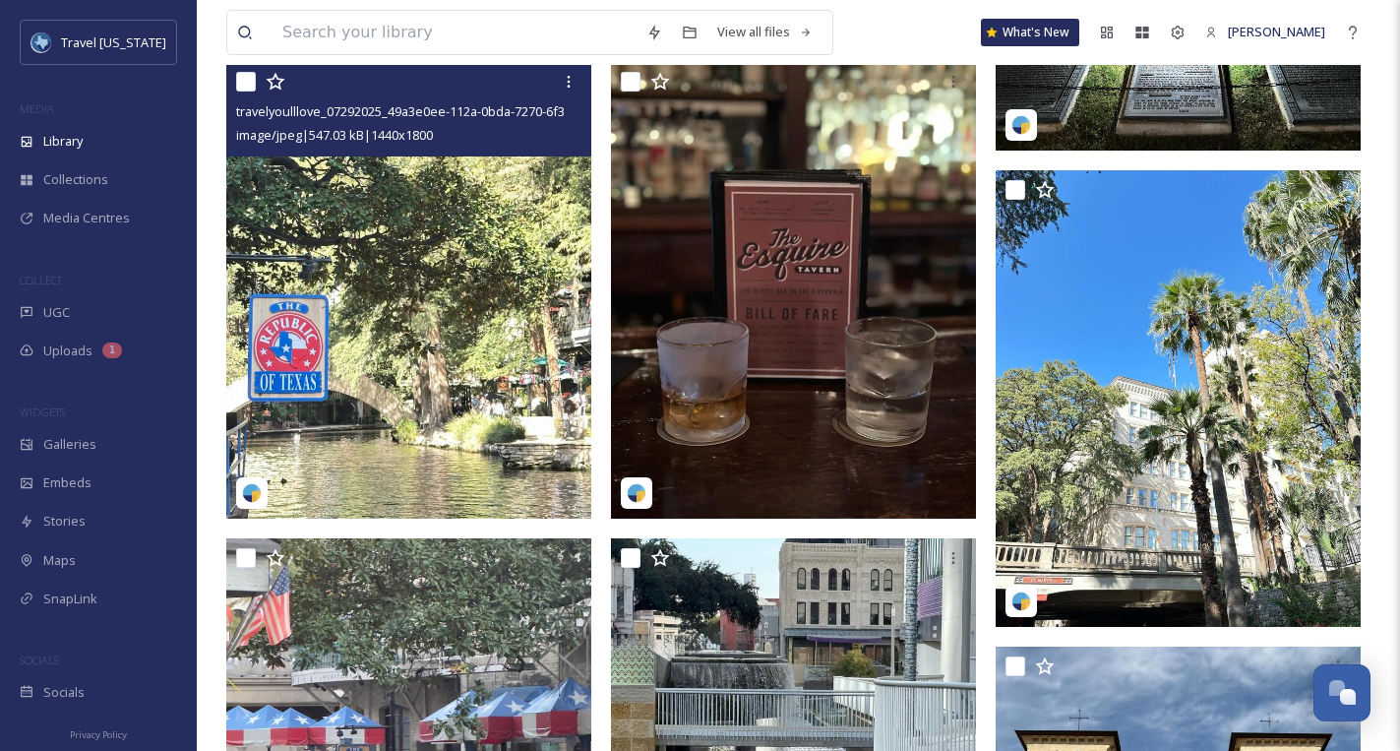
click at [435, 314] on img at bounding box center [408, 290] width 365 height 457
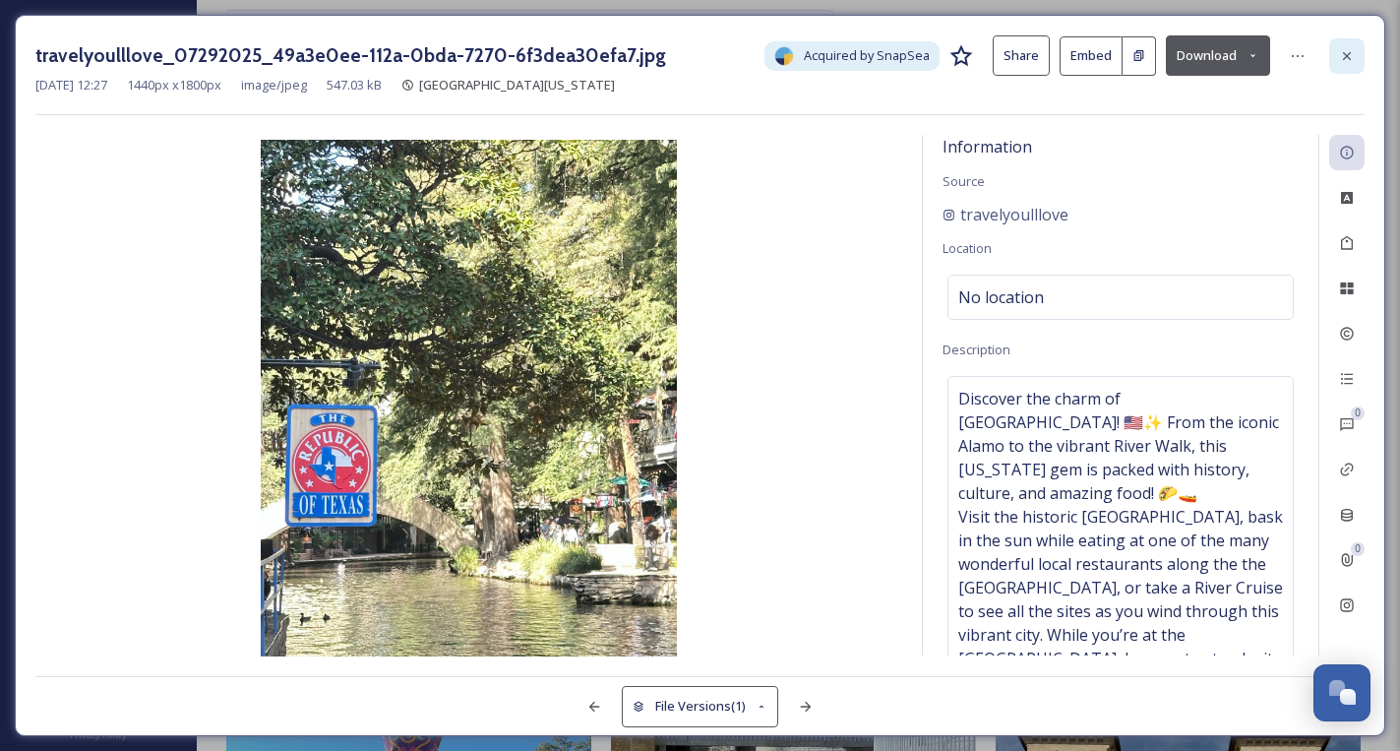
click at [1344, 56] on icon at bounding box center [1347, 55] width 8 height 8
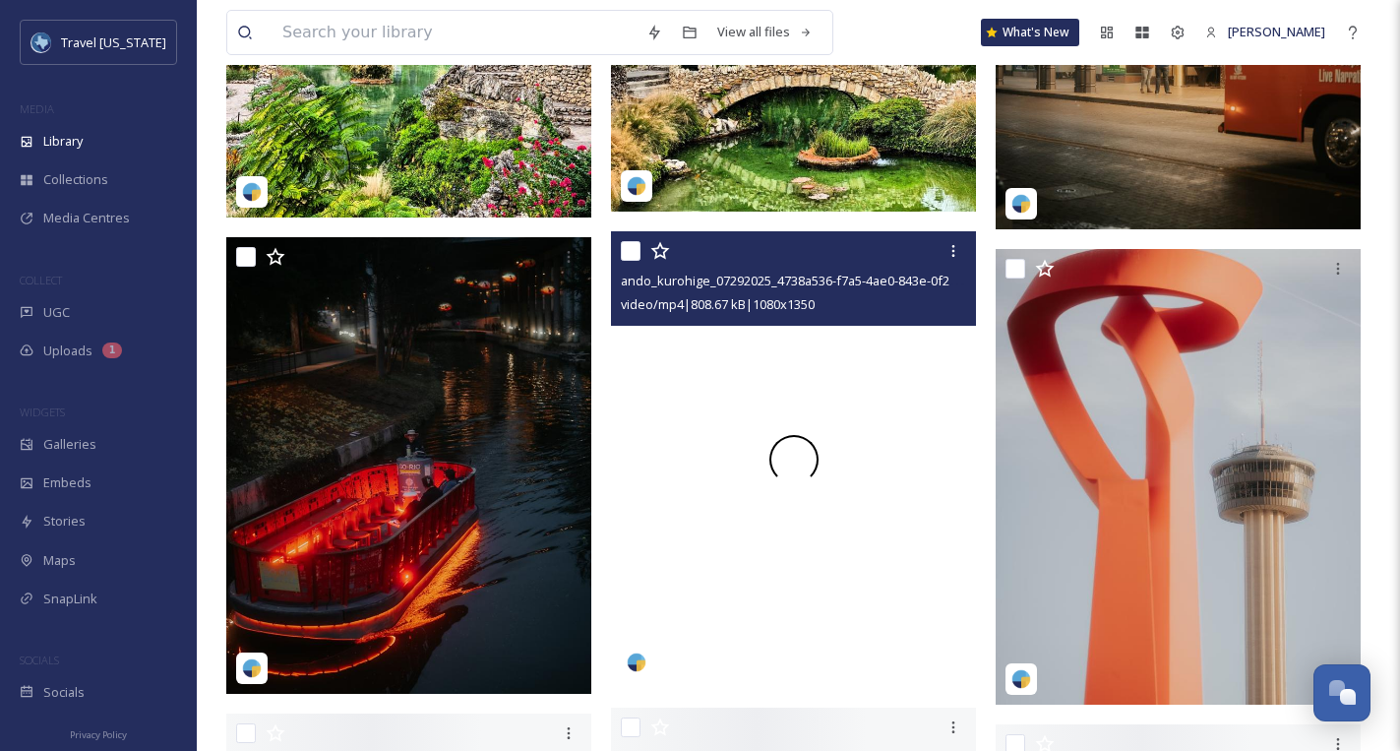
scroll to position [17572, 0]
